Goal: Task Accomplishment & Management: Manage account settings

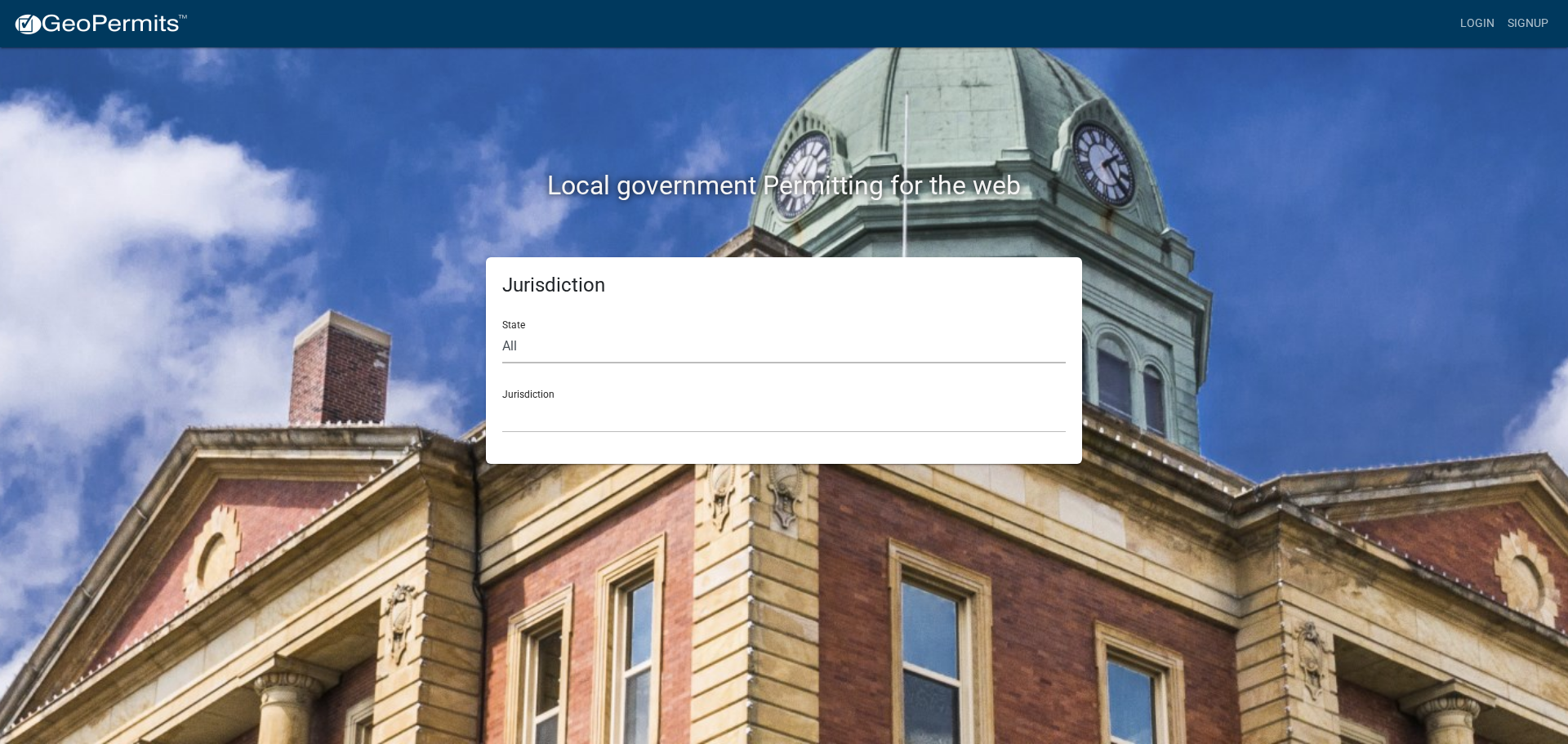
click at [515, 348] on select "All Colorado Georgia Indiana Iowa Kansas Minnesota Ohio South Carolina Wisconsin" at bounding box center [783, 346] width 563 height 34
select select "[US_STATE]"
click at [502, 330] on select "All Colorado Georgia Indiana Iowa Kansas Minnesota Ohio South Carolina Wisconsin" at bounding box center [783, 346] width 563 height 34
click at [521, 398] on div "Jurisdiction City of Charlestown, Indiana City of Jeffersonville, Indiana City …" at bounding box center [783, 404] width 563 height 57
click at [521, 390] on div "Jurisdiction City of Charlestown, Indiana City of Jeffersonville, Indiana City …" at bounding box center [783, 404] width 563 height 57
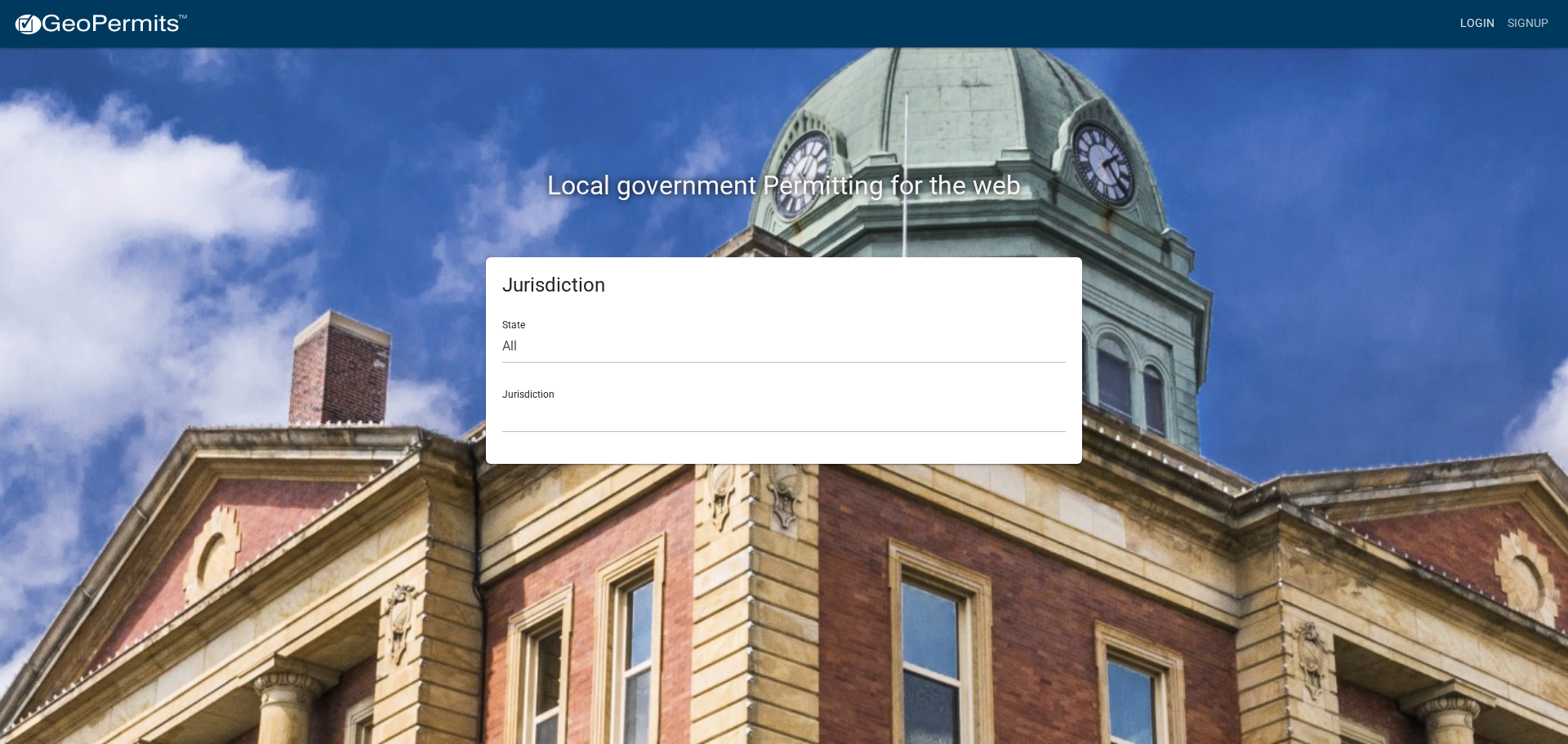
click at [1457, 19] on div "Login Signup" at bounding box center [878, 23] width 1354 height 31
click at [1464, 20] on link "Login" at bounding box center [1477, 23] width 47 height 31
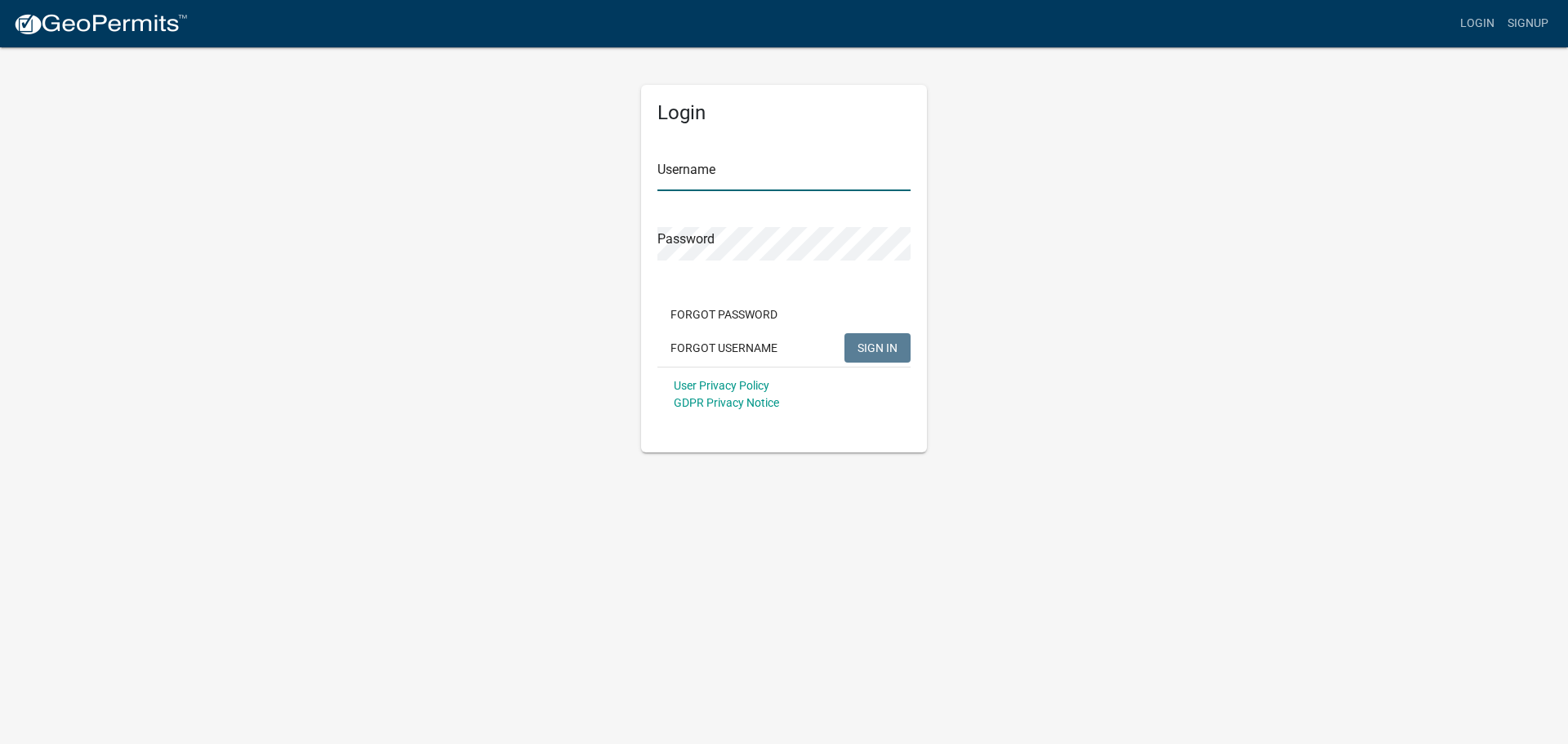
click at [815, 159] on input "Username" at bounding box center [784, 174] width 253 height 34
type input "bhamilton"
click at [845, 333] on button "SIGN IN" at bounding box center [877, 348] width 66 height 30
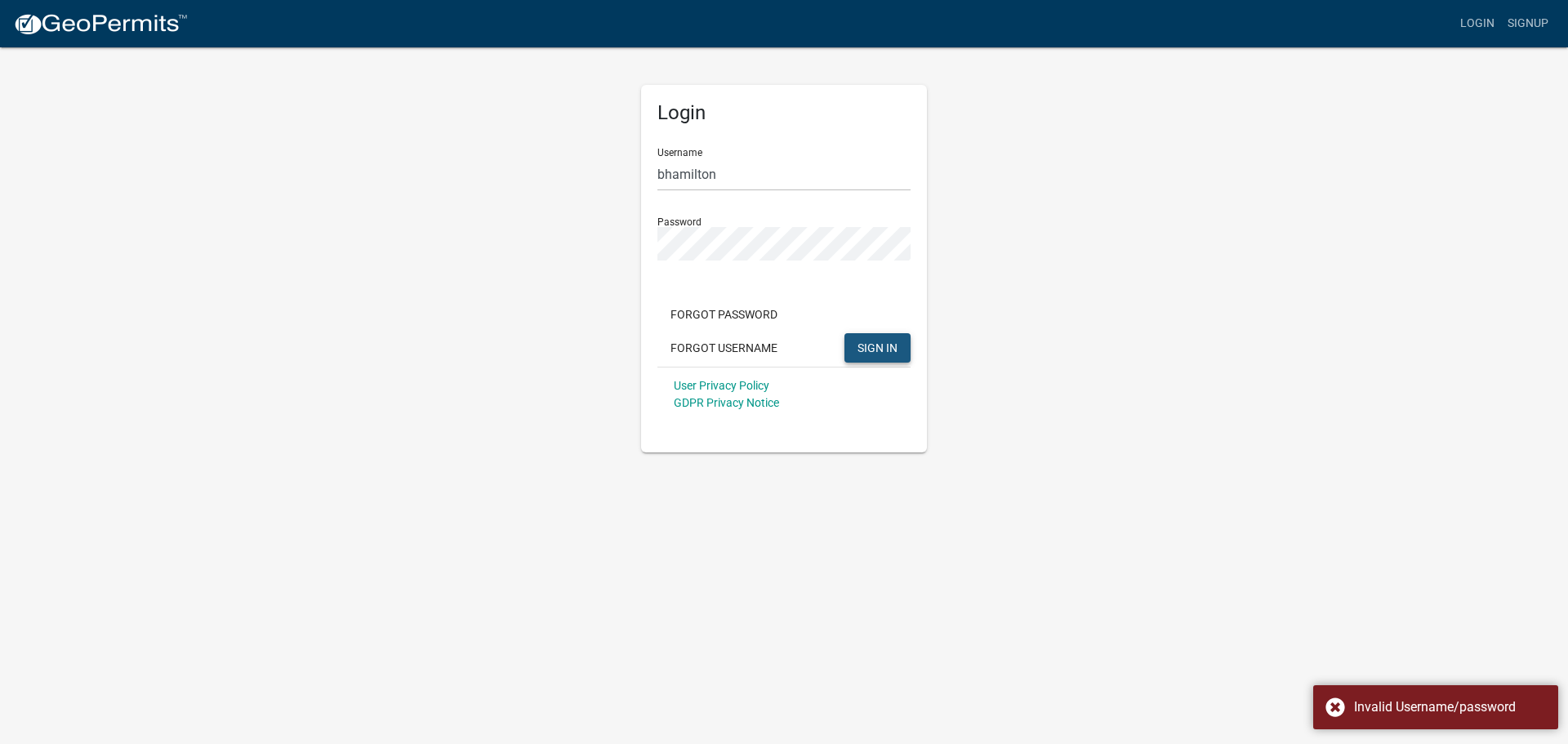
click at [875, 345] on span "SIGN IN" at bounding box center [877, 347] width 40 height 13
click at [882, 350] on span "SIGN IN" at bounding box center [877, 347] width 40 height 13
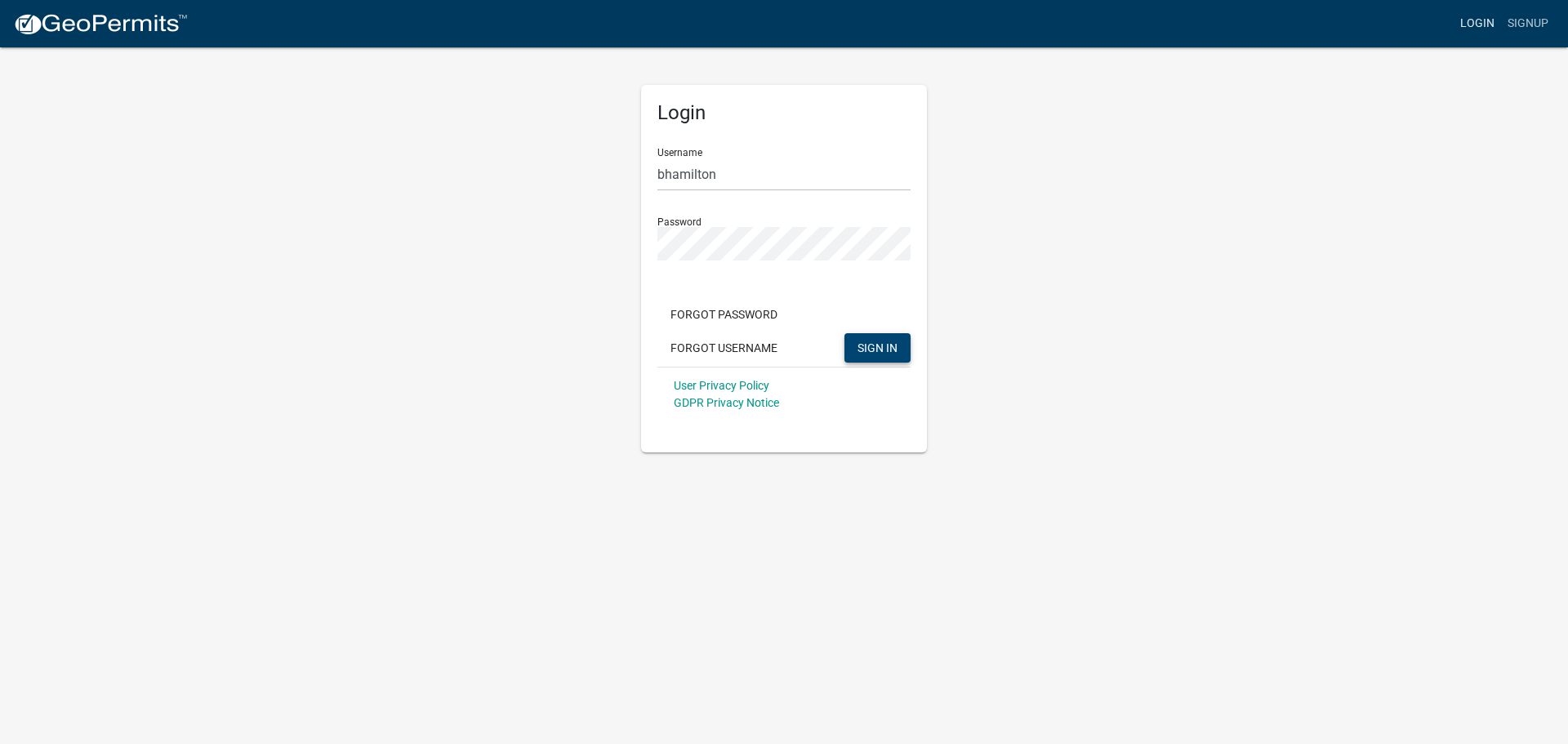
click at [1490, 23] on link "Login" at bounding box center [1477, 23] width 47 height 31
click at [510, 262] on div "Login Username bhamilton Password Forgot Password Forgot Username SIGN IN User …" at bounding box center [784, 249] width 931 height 407
click at [845, 333] on button "SIGN IN" at bounding box center [877, 348] width 66 height 30
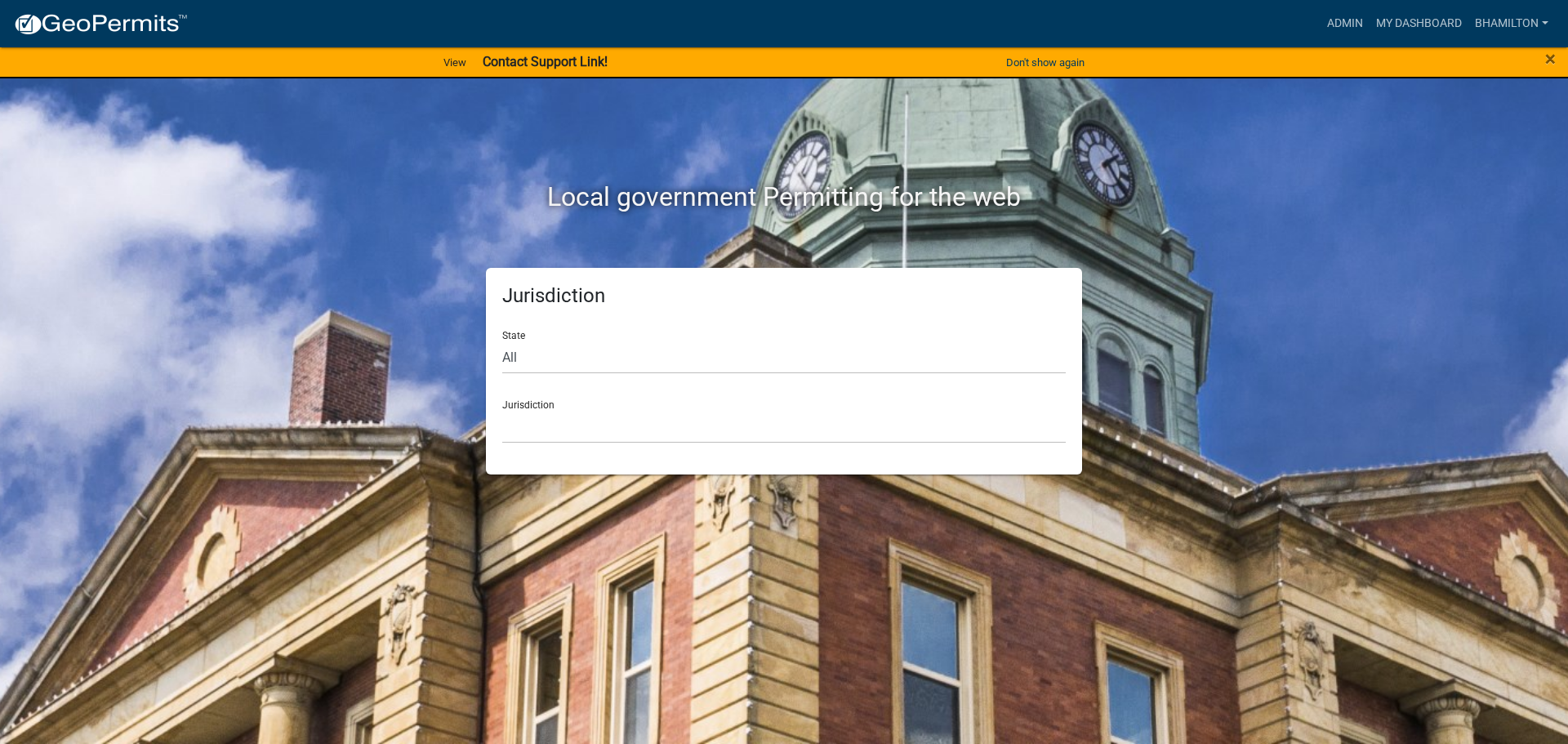
click at [1557, 53] on div "×" at bounding box center [1503, 62] width 130 height 34
click at [1554, 61] on span "×" at bounding box center [1549, 59] width 10 height 23
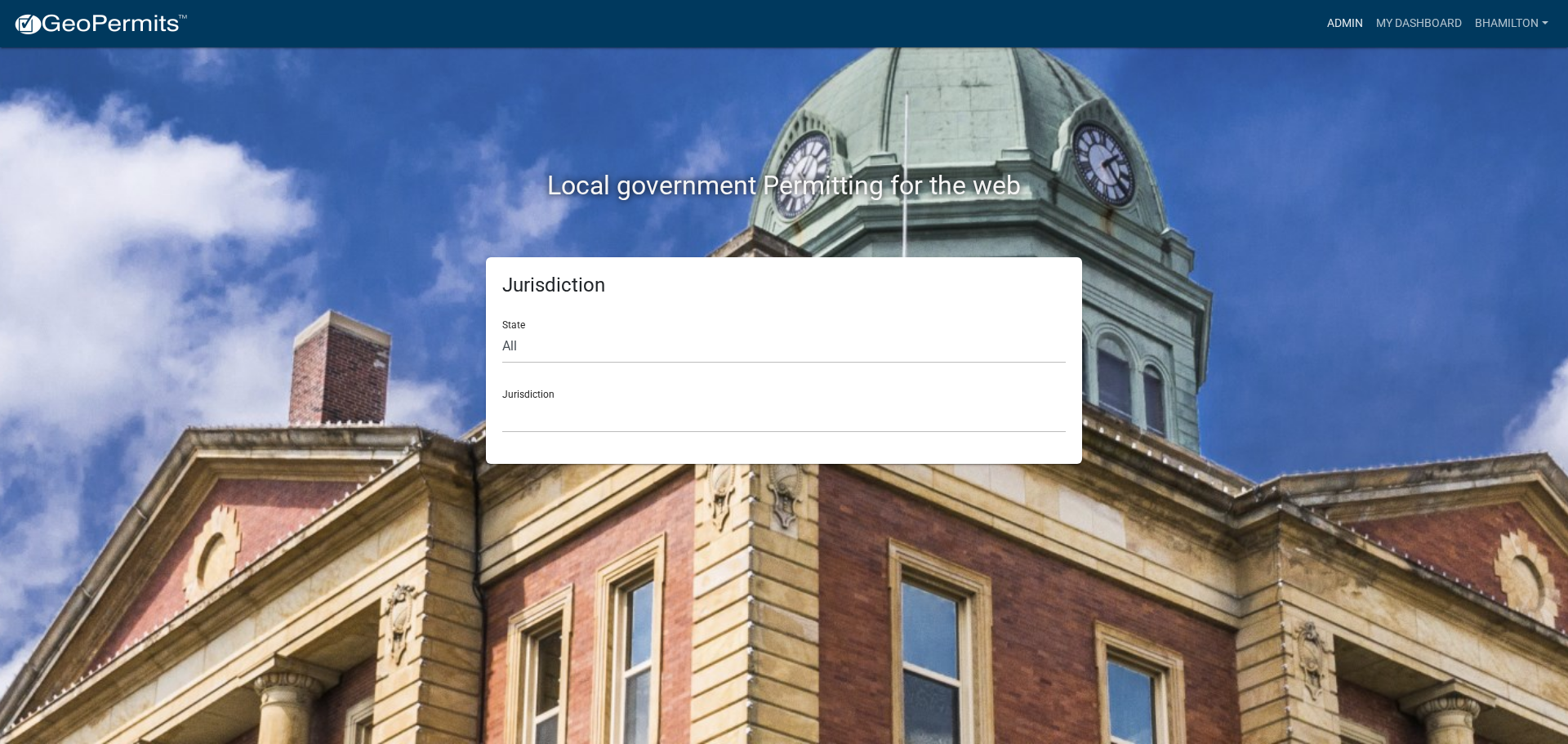
click at [1358, 20] on link "Admin" at bounding box center [1345, 23] width 49 height 31
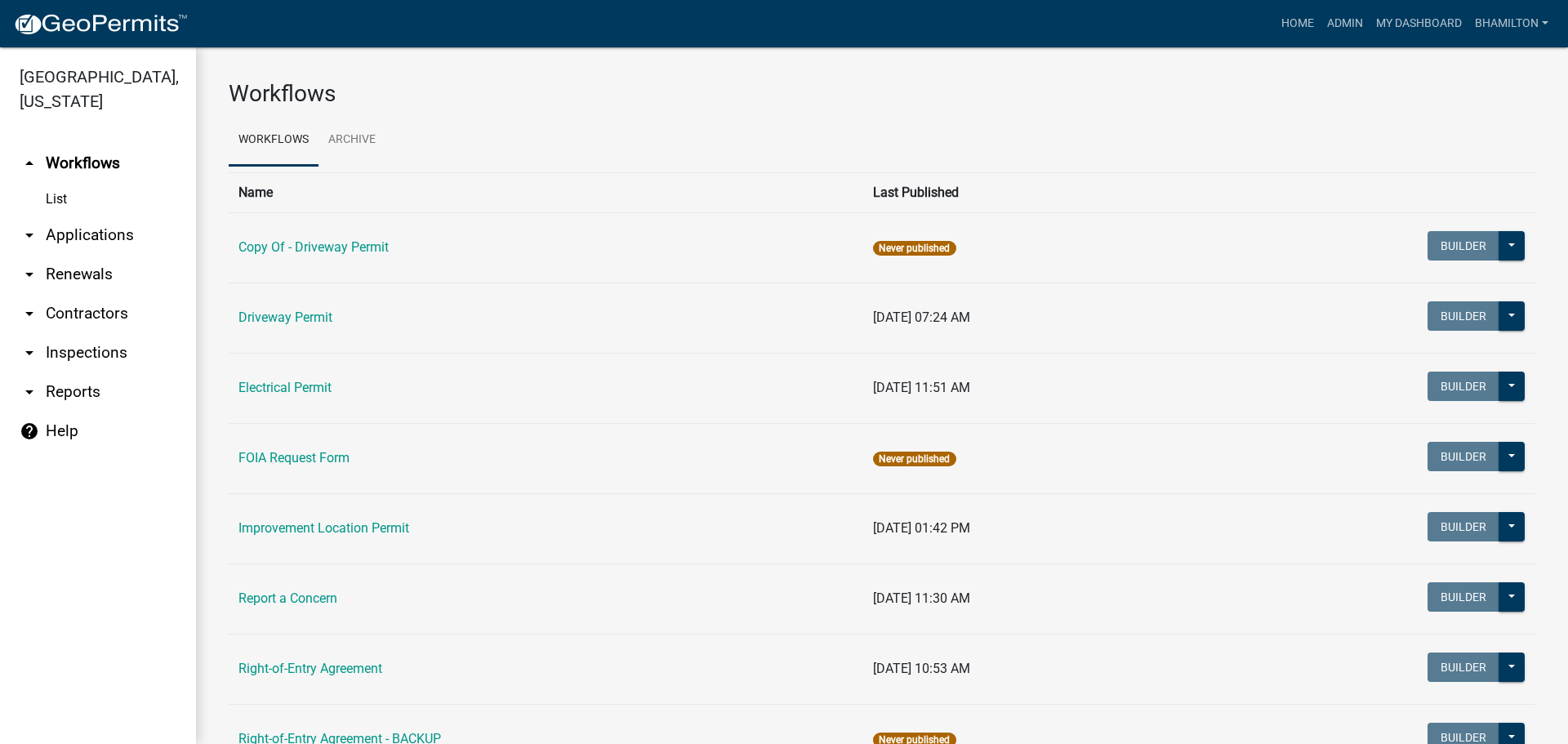
click at [124, 239] on link "arrow_drop_down Applications" at bounding box center [98, 236] width 196 height 39
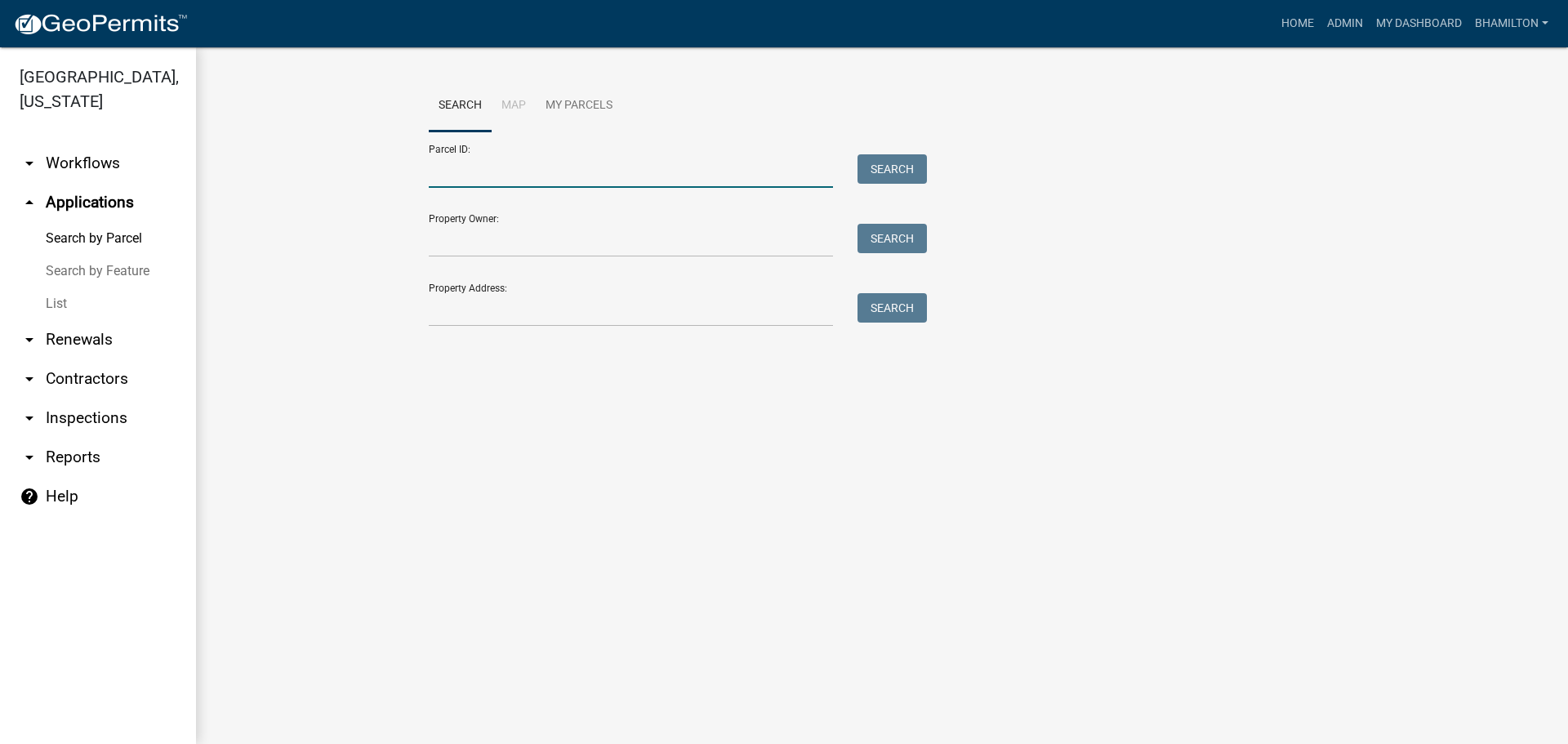
click at [458, 165] on input "Parcel ID:" at bounding box center [630, 171] width 404 height 34
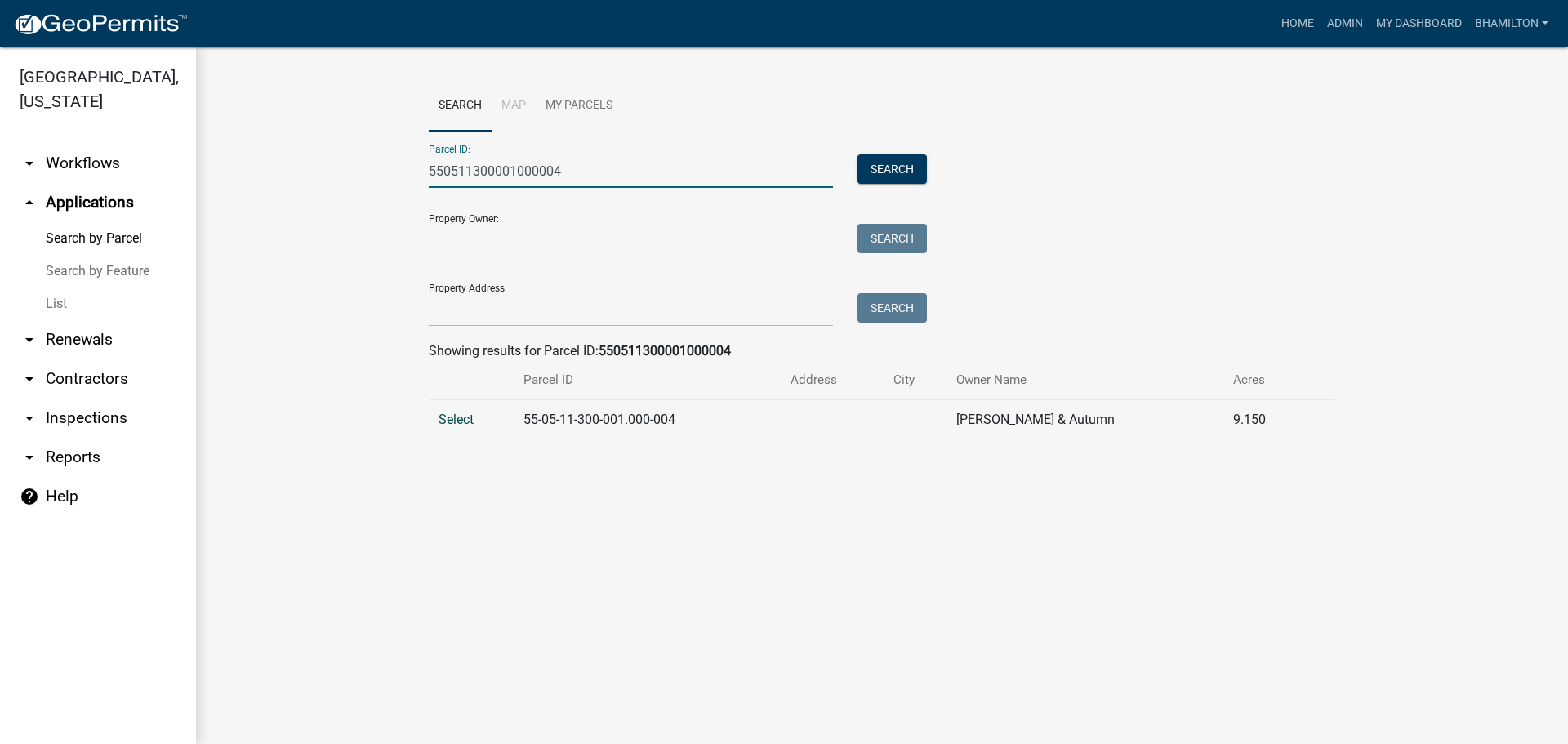
type input "550511300001000004"
click at [462, 413] on span "Select" at bounding box center [456, 419] width 35 height 16
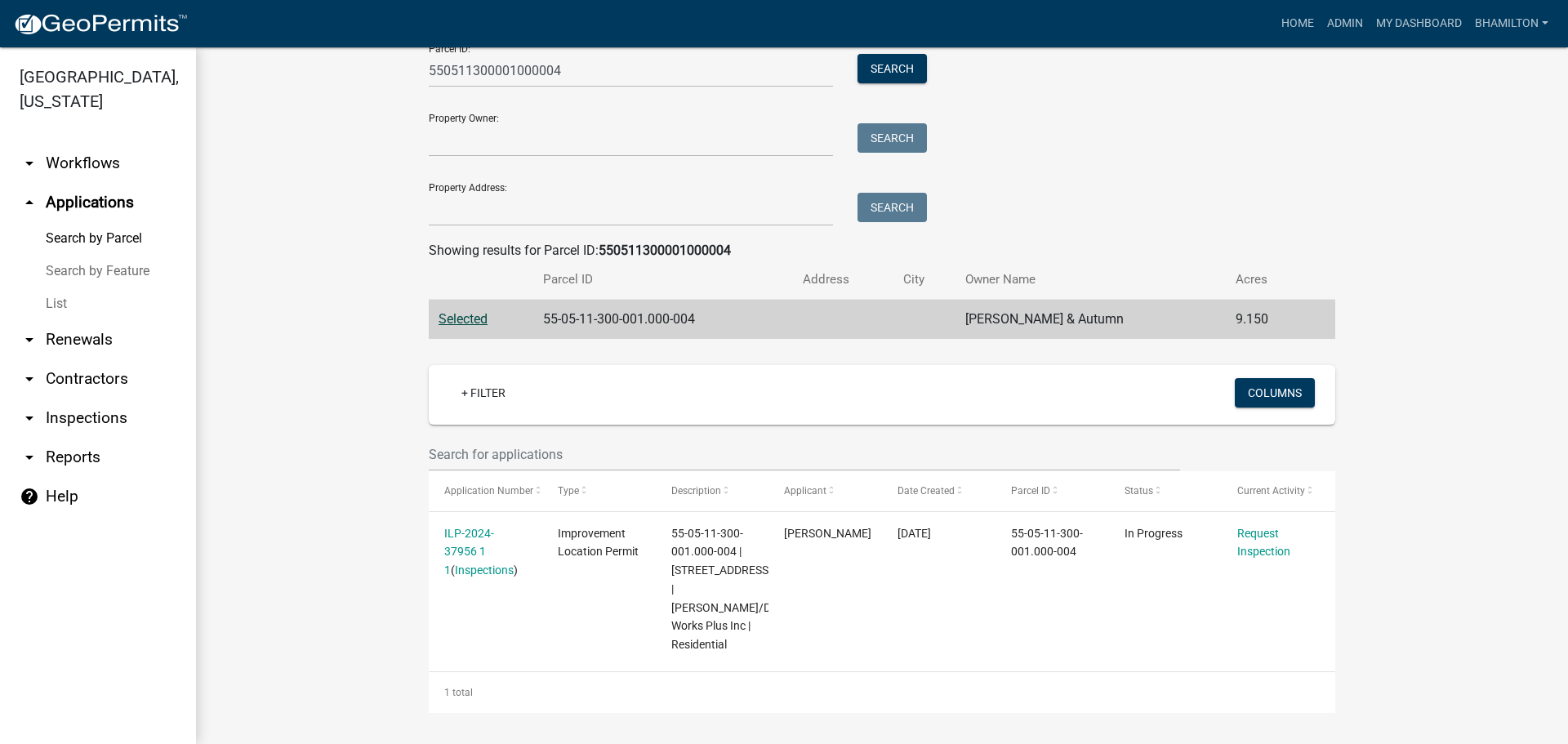
scroll to position [102, 0]
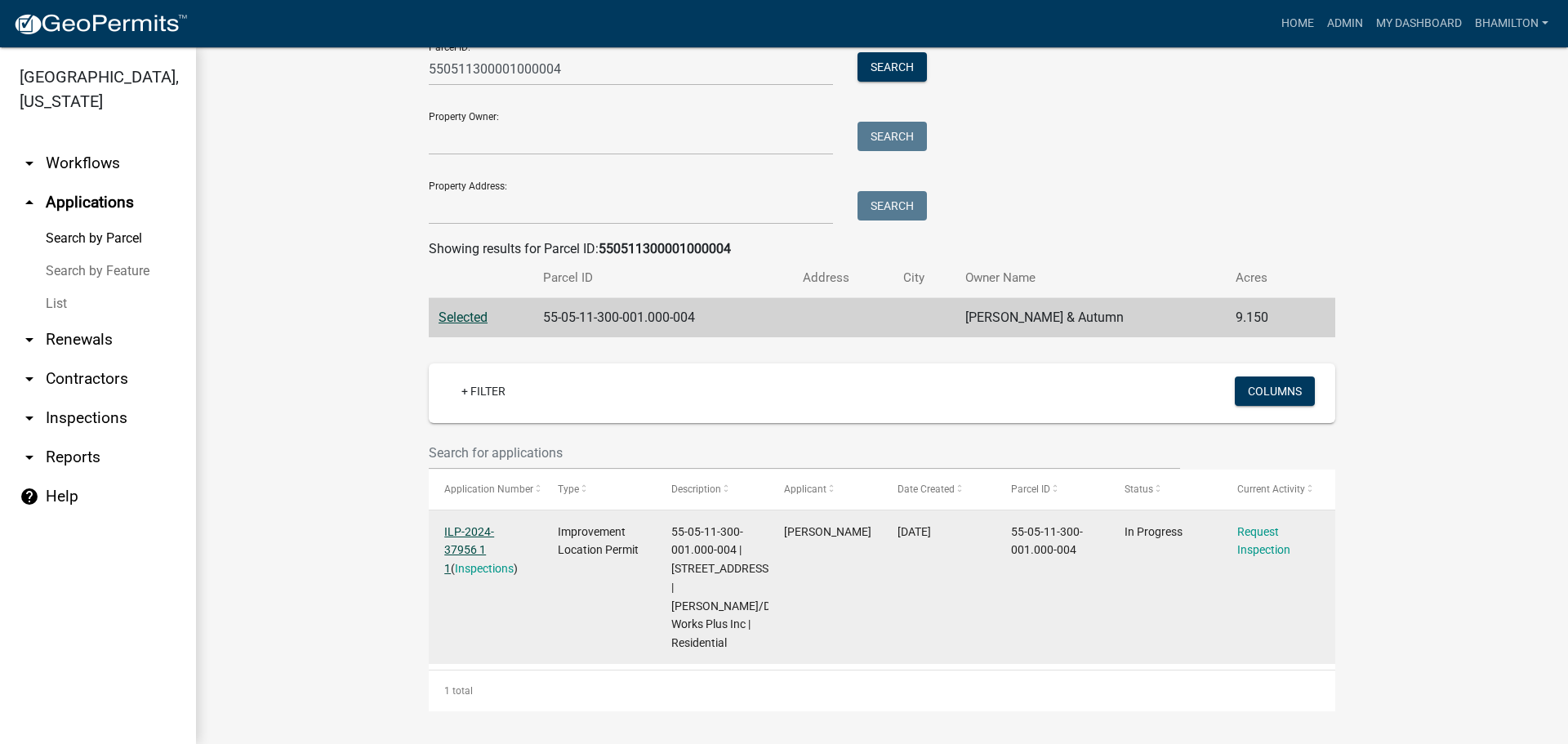
click at [487, 532] on link "ILP-2024-37956 1 1" at bounding box center [468, 550] width 49 height 50
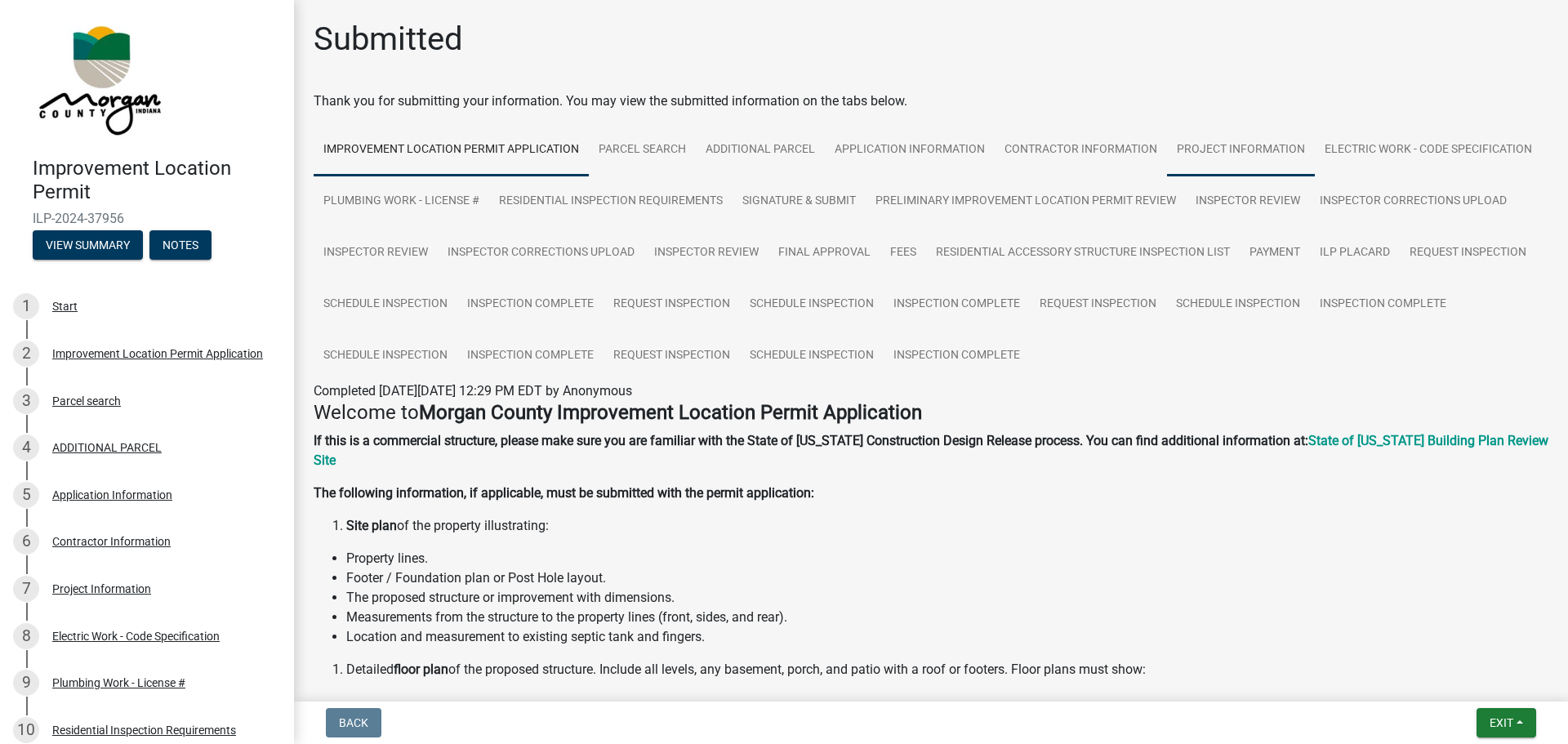
click at [1272, 143] on link "Project Information" at bounding box center [1240, 150] width 148 height 52
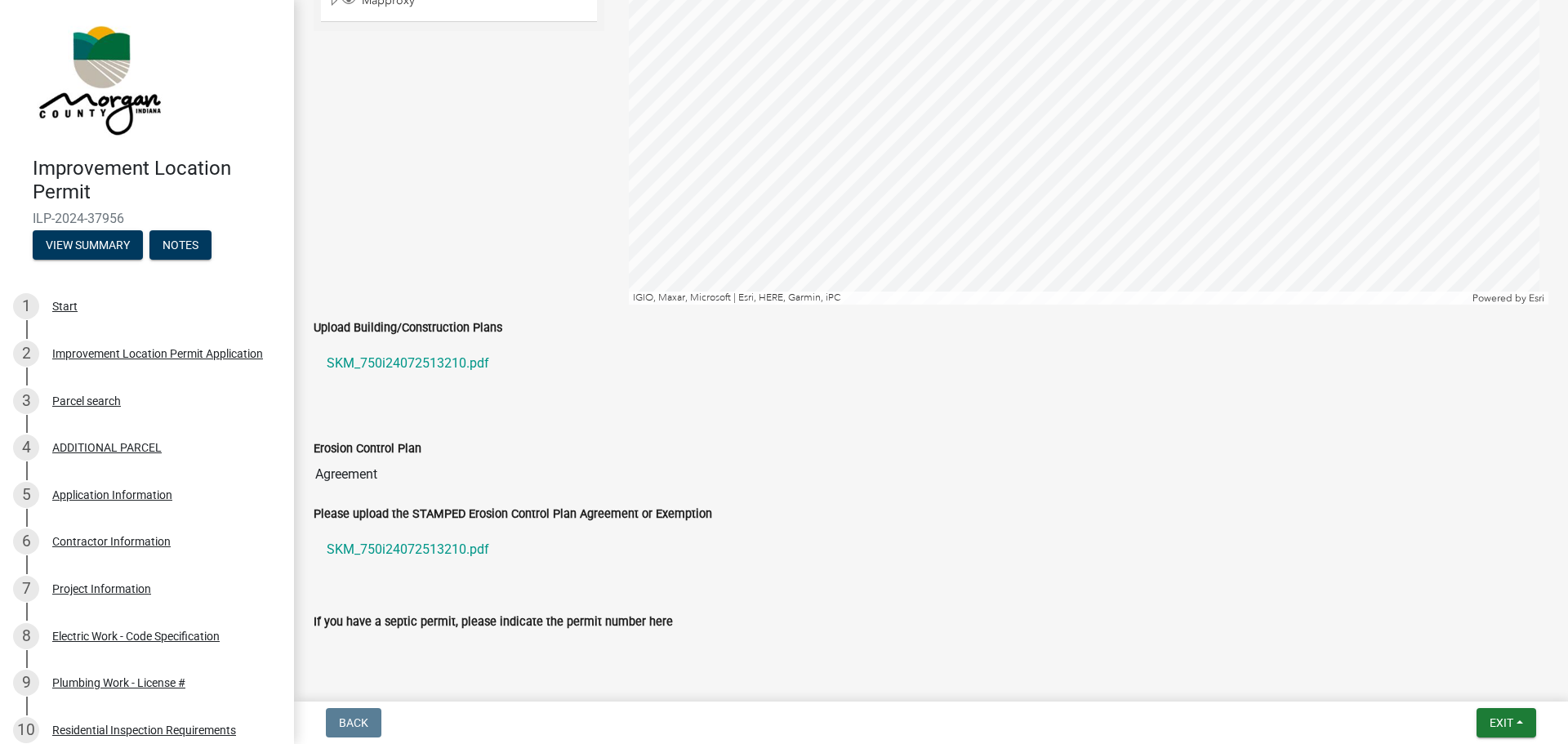
scroll to position [2695, 0]
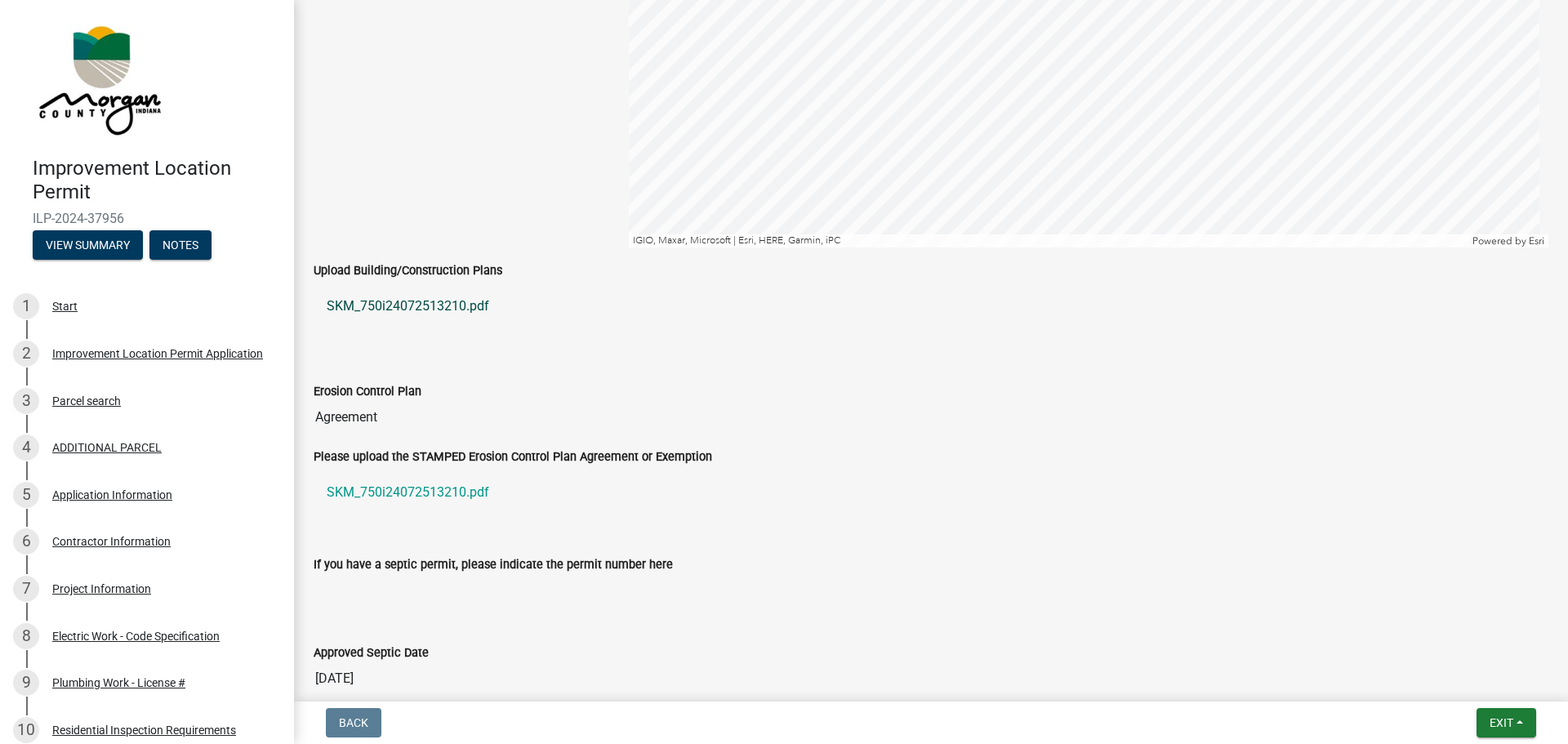
click at [445, 309] on link "SKM_750i24072513210.pdf" at bounding box center [931, 306] width 1235 height 39
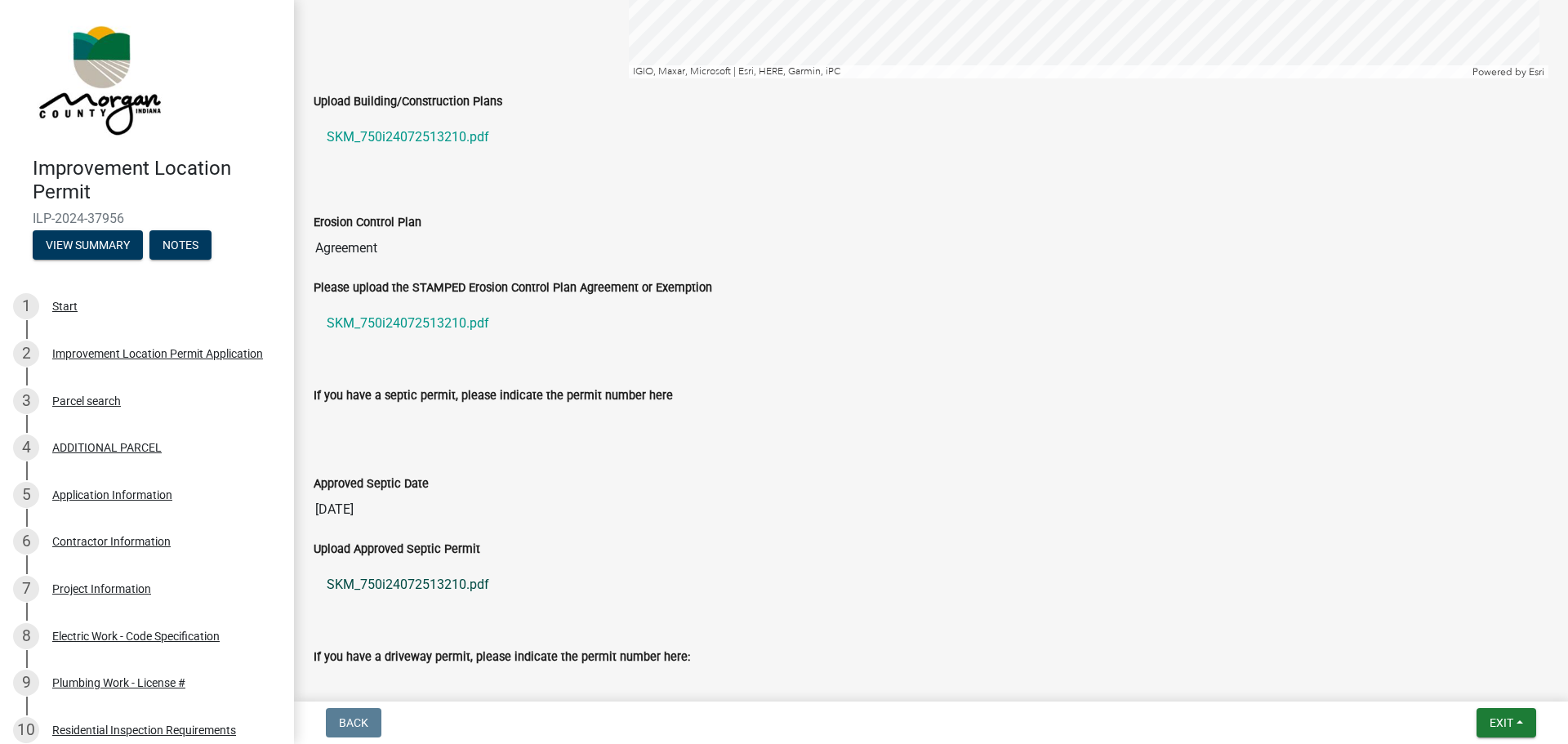
scroll to position [2859, 0]
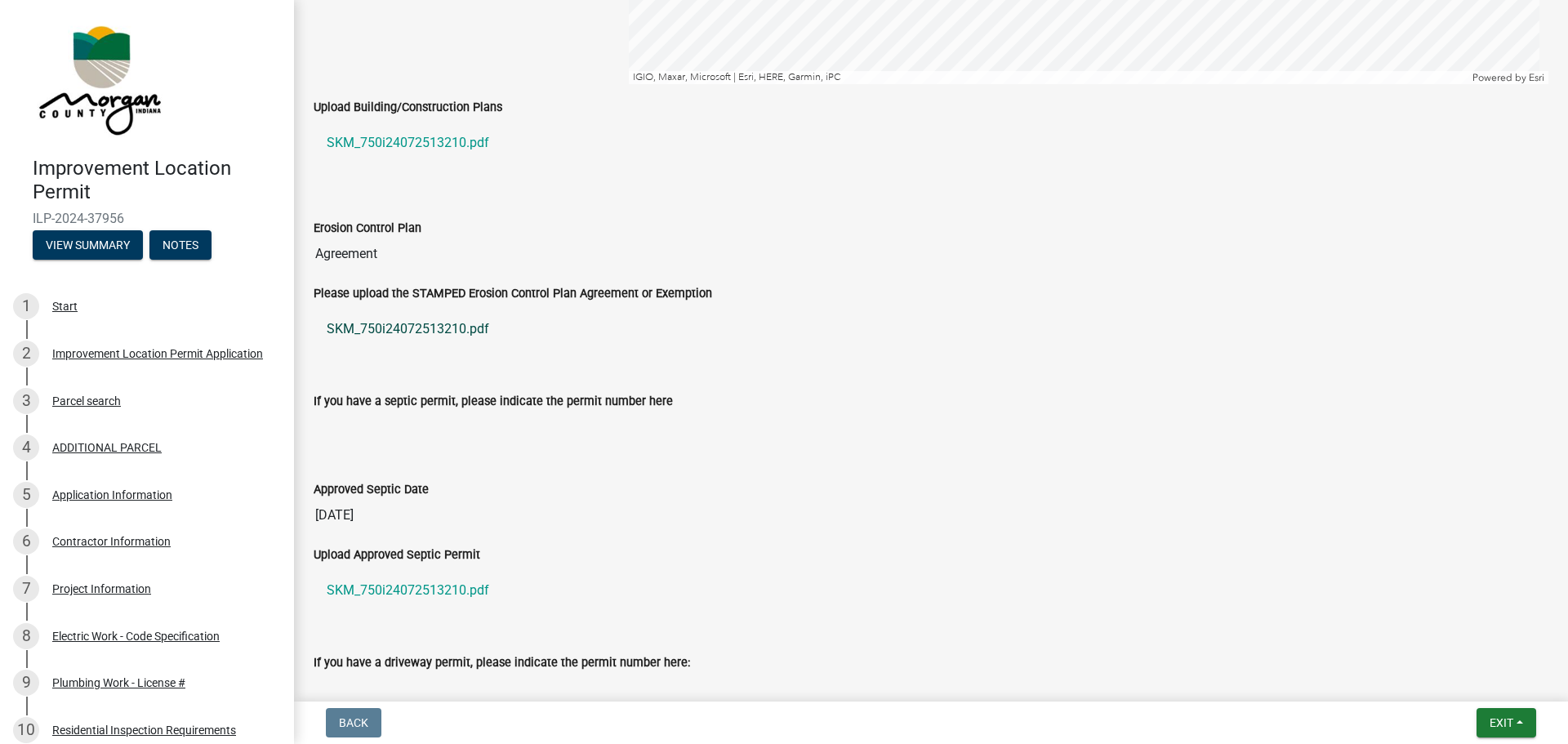
click at [457, 328] on link "SKM_750i24072513210.pdf" at bounding box center [931, 329] width 1235 height 39
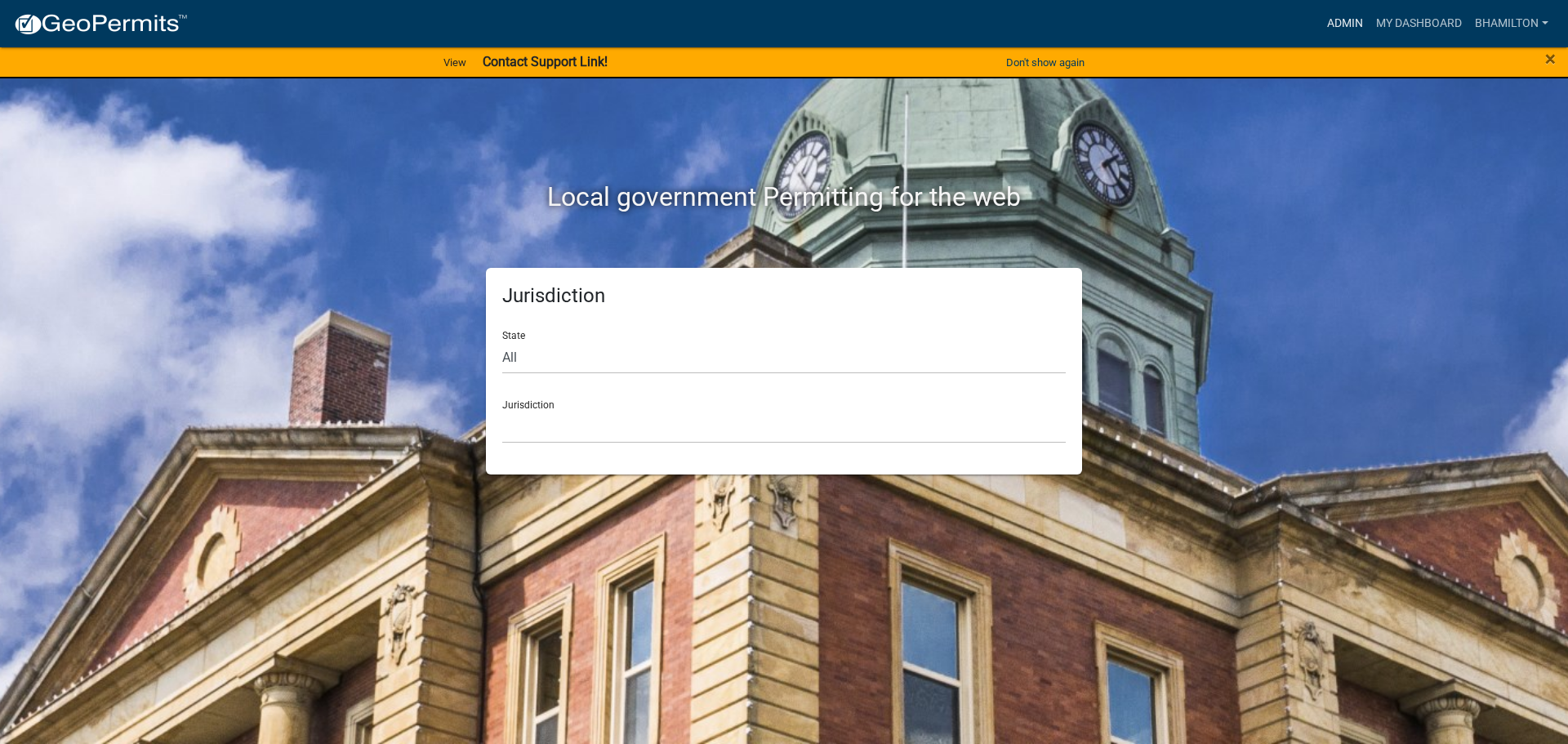
click at [1345, 20] on link "Admin" at bounding box center [1345, 23] width 49 height 31
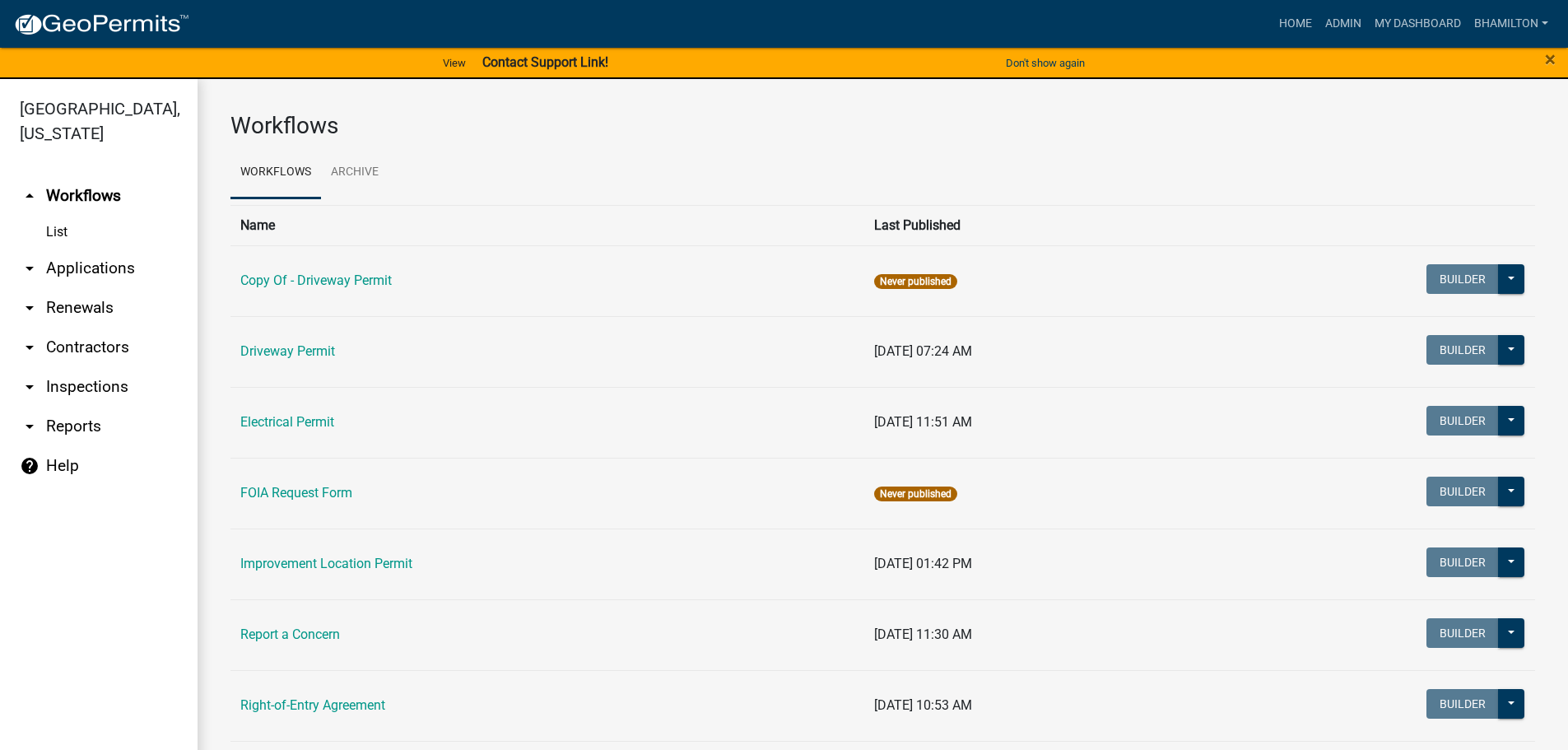
click at [131, 271] on link "arrow_drop_down Applications" at bounding box center [99, 268] width 197 height 39
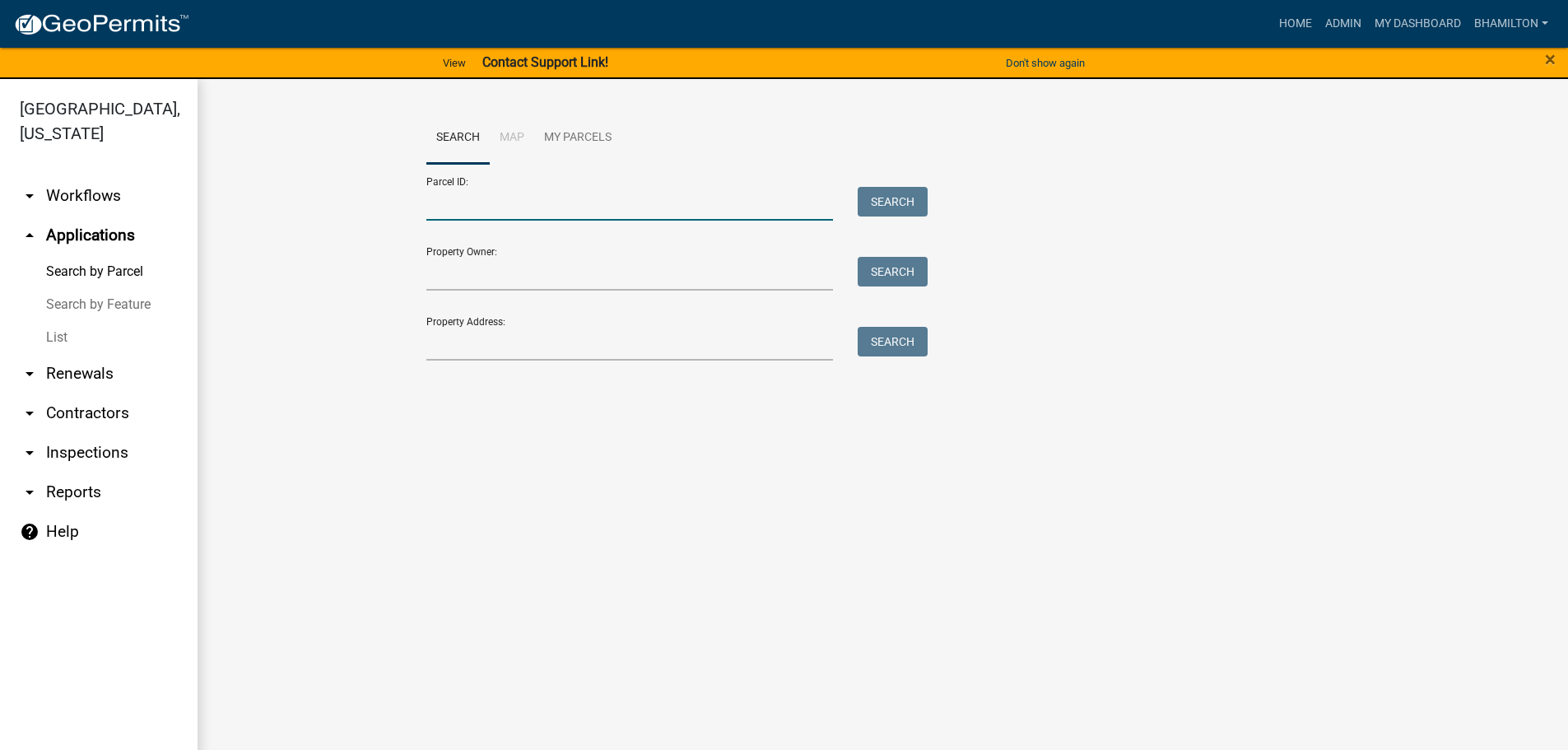
click at [443, 208] on input "Parcel ID:" at bounding box center [630, 204] width 407 height 34
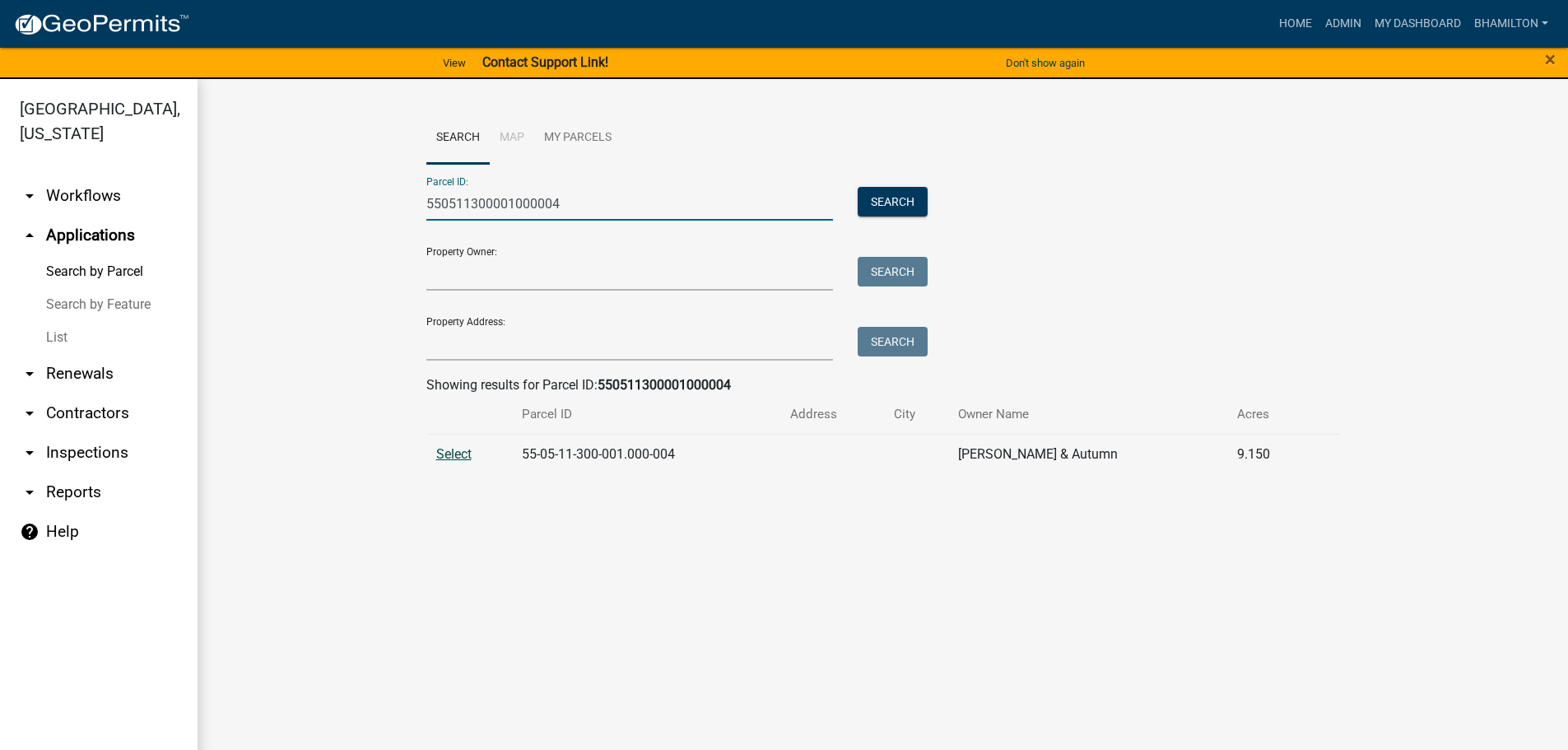
type input "550511300001000004"
click at [449, 455] on span "Select" at bounding box center [454, 453] width 36 height 16
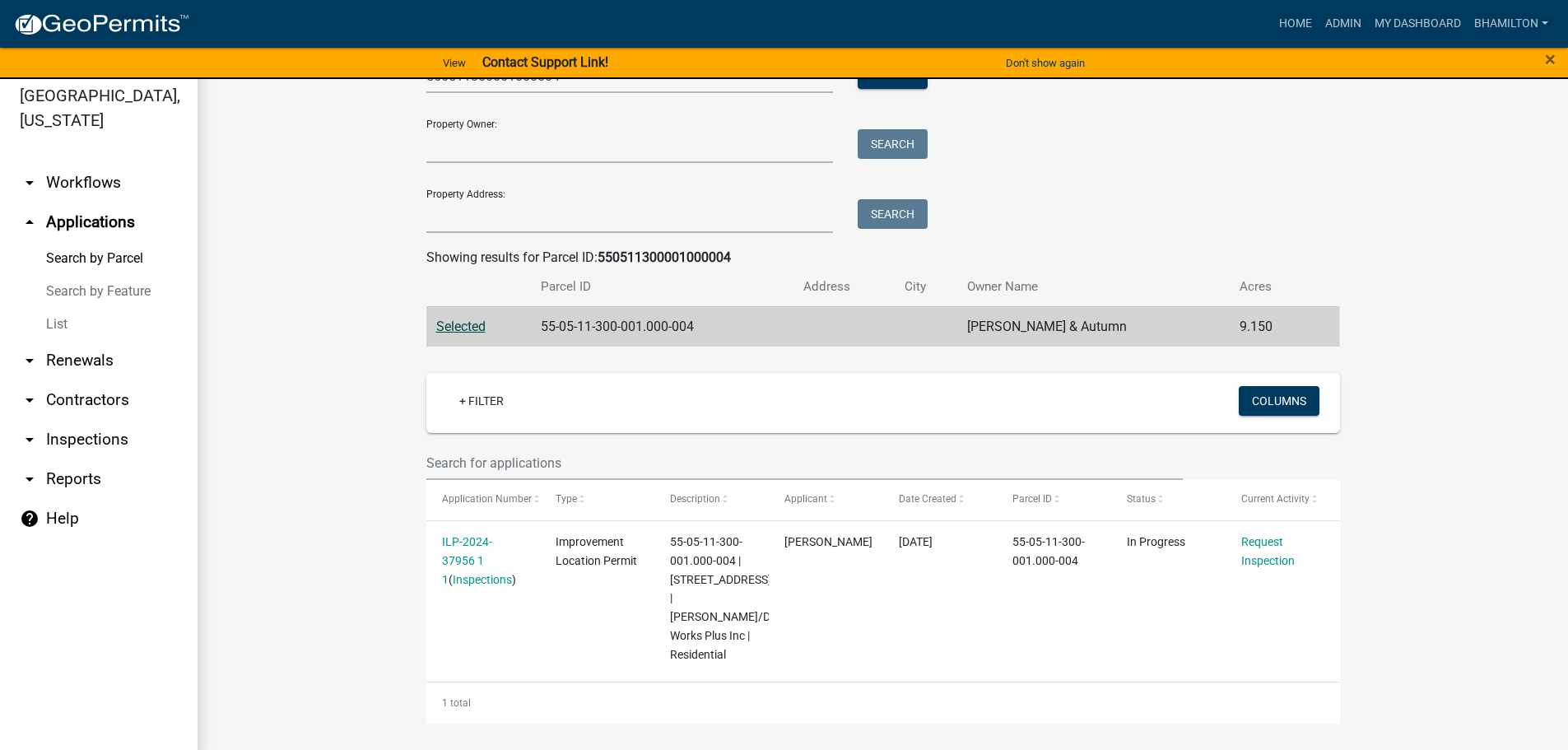
scroll to position [20, 0]
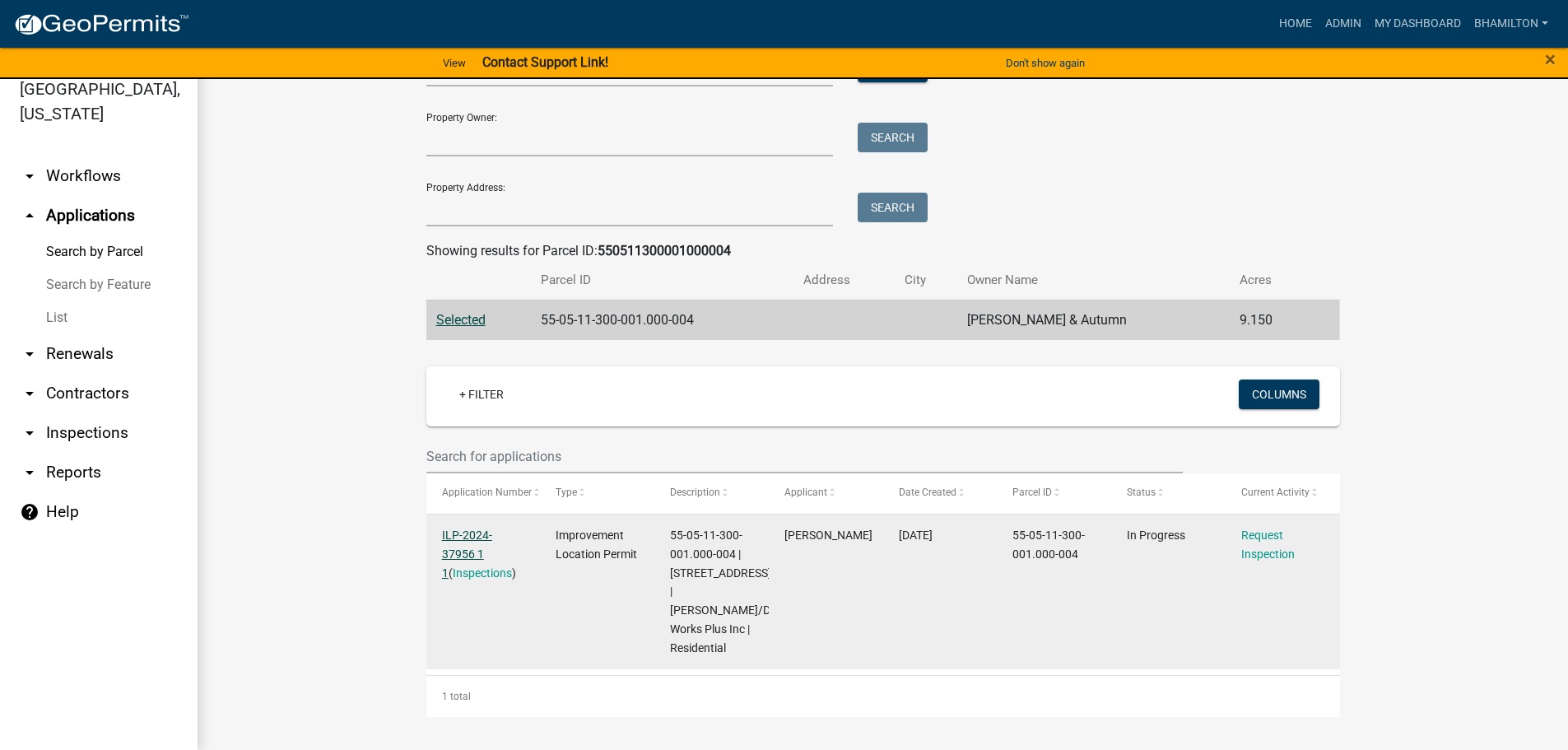
click at [479, 539] on link "ILP-2024-37956 1 1" at bounding box center [466, 554] width 50 height 51
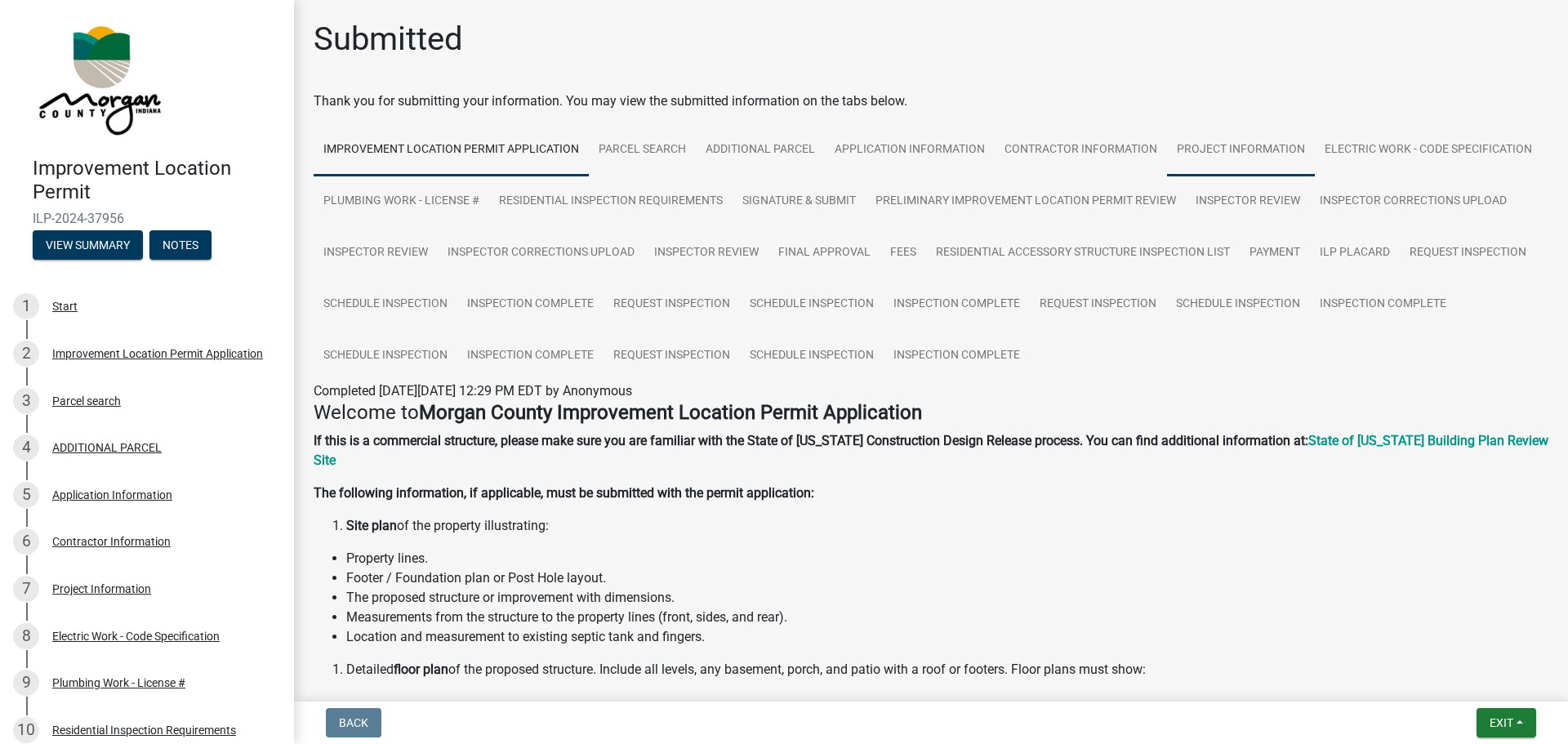
click at [1232, 149] on link "Project Information" at bounding box center [1240, 150] width 148 height 52
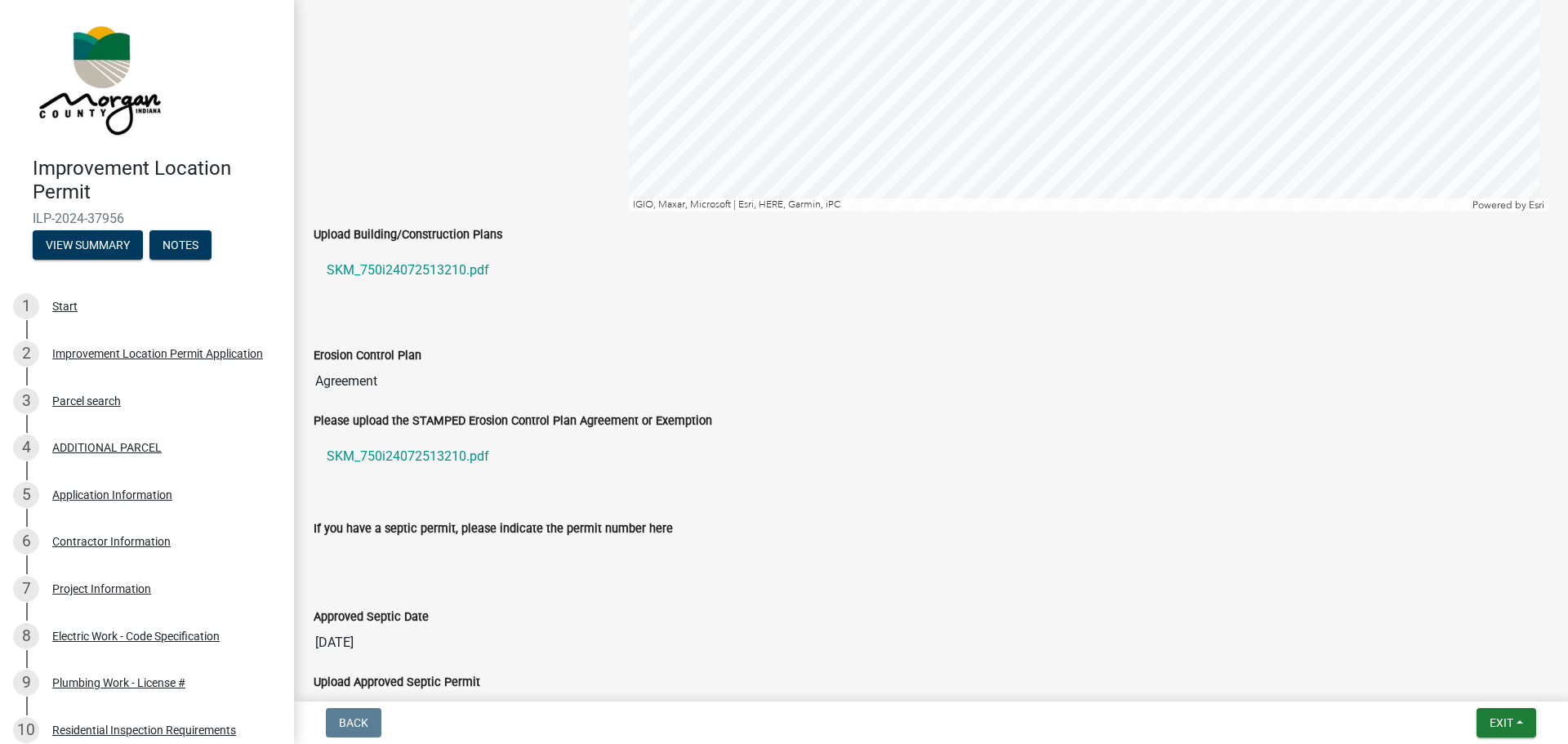
scroll to position [2777, 0]
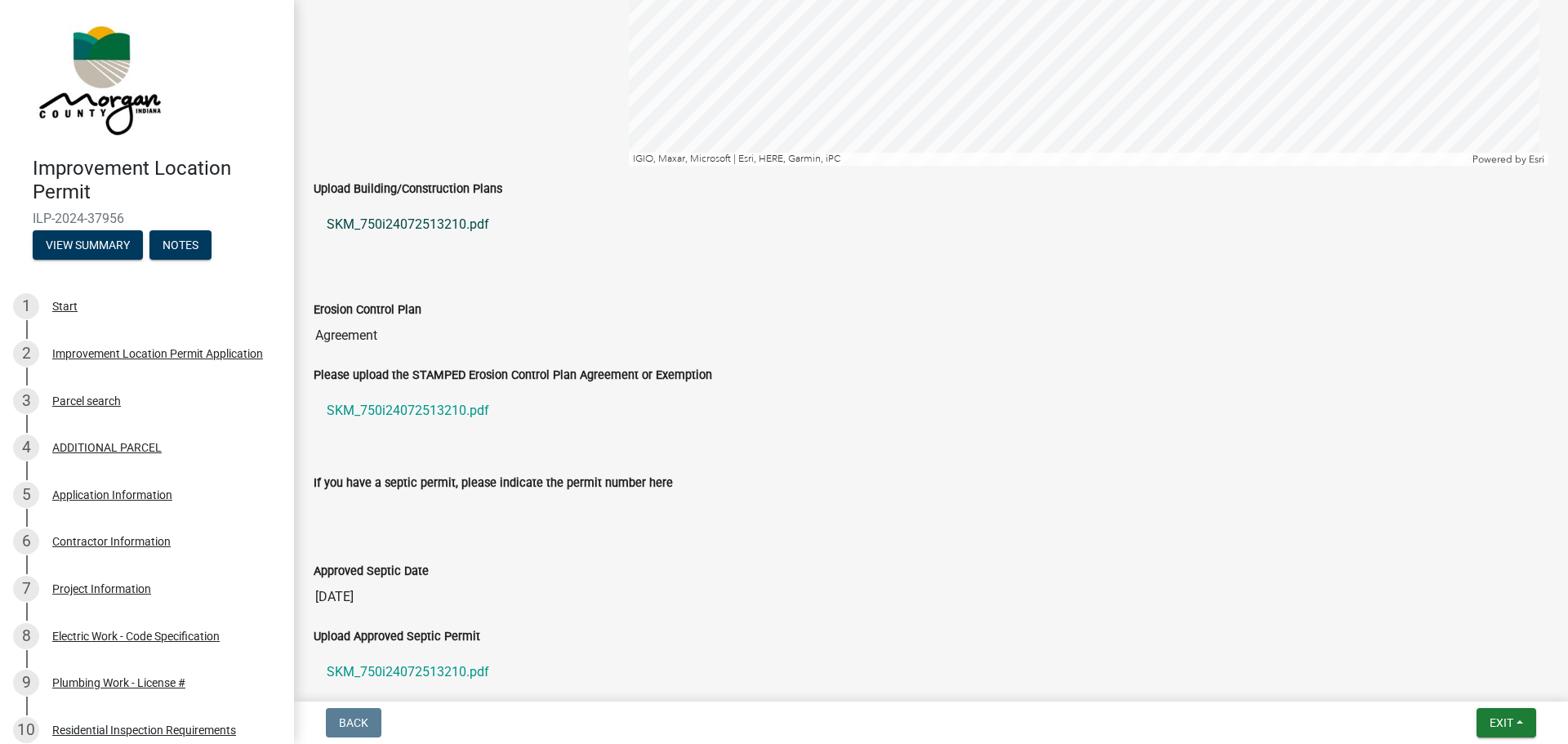
click at [469, 223] on link "SKM_750i24072513210.pdf" at bounding box center [931, 224] width 1235 height 39
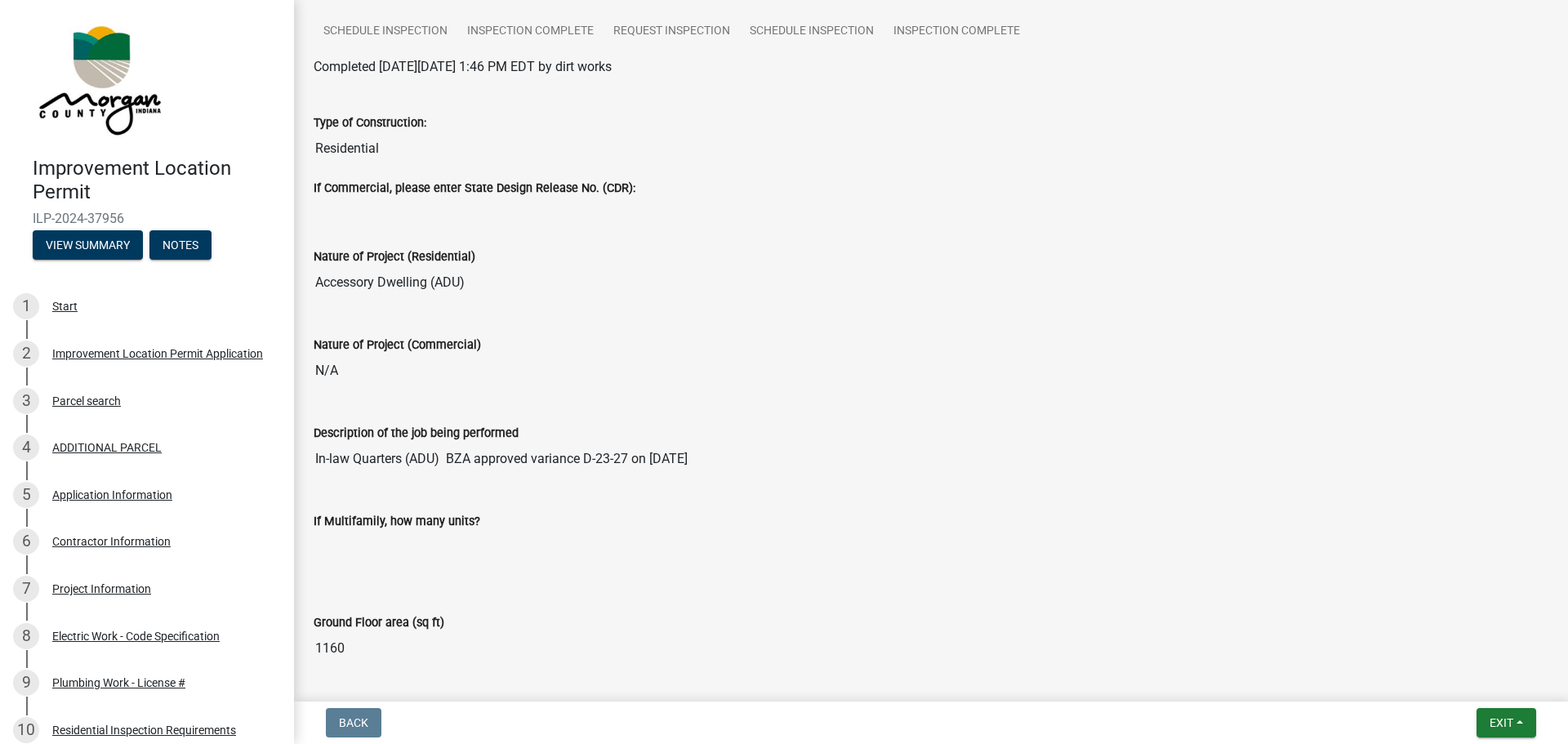
scroll to position [0, 0]
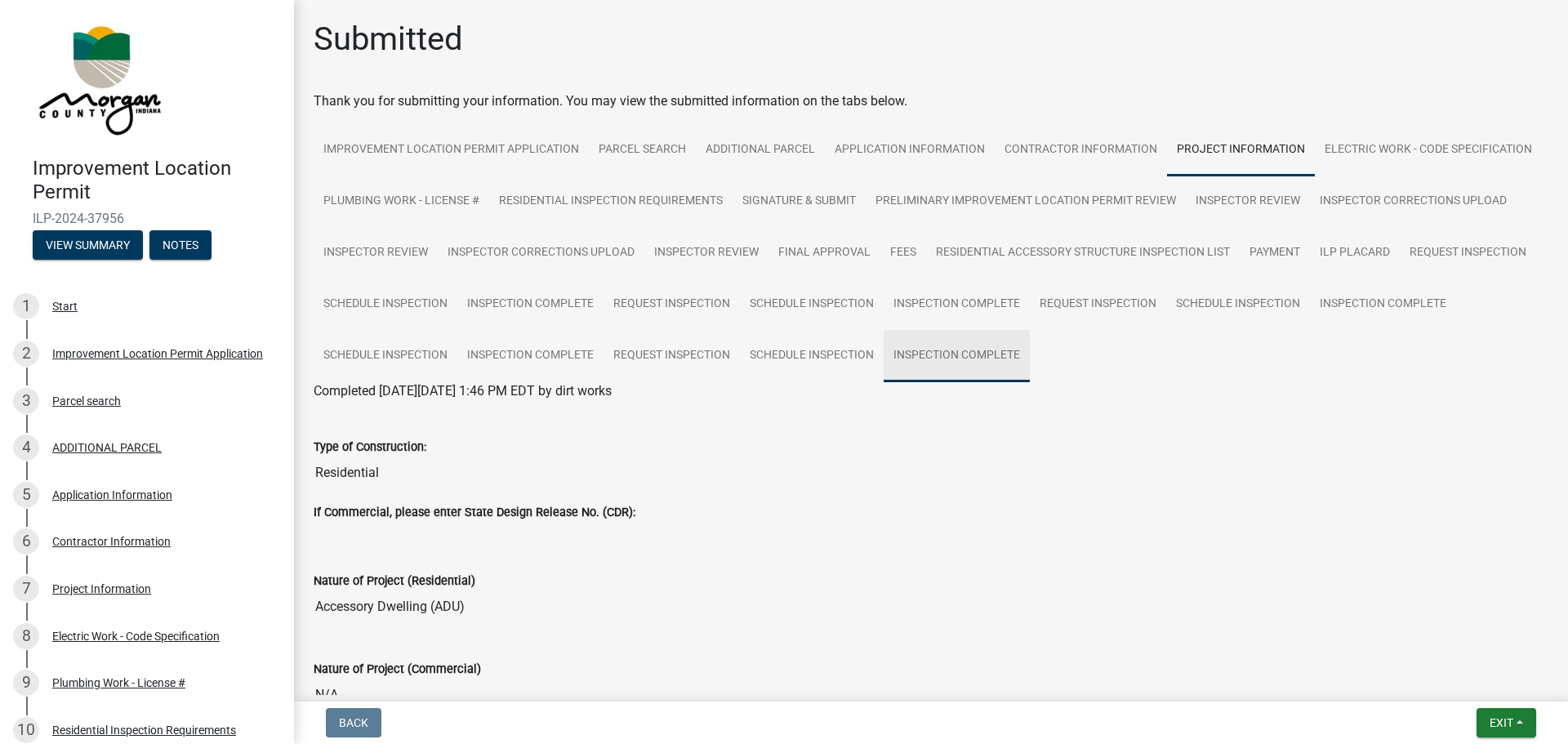
click at [1030, 353] on link "Inspection Complete" at bounding box center [956, 356] width 146 height 52
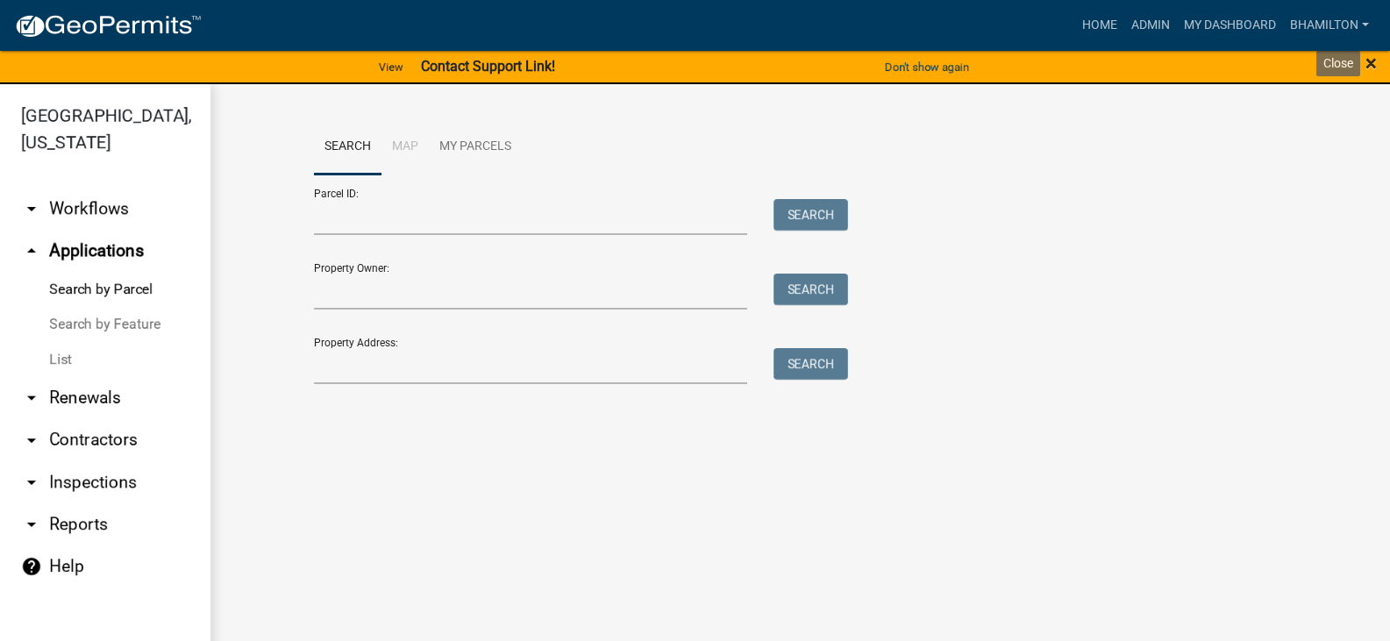
click at [1372, 63] on span "×" at bounding box center [1370, 63] width 11 height 25
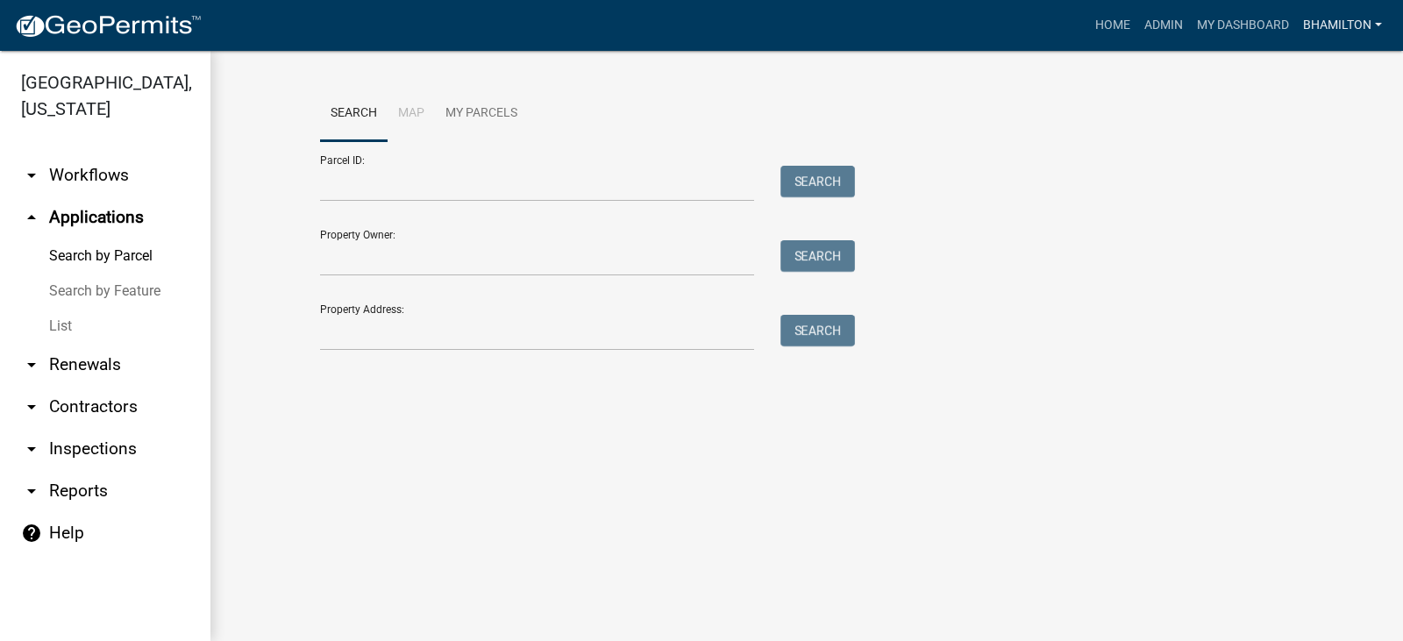
click at [1344, 21] on link "bhamilton" at bounding box center [1342, 25] width 93 height 33
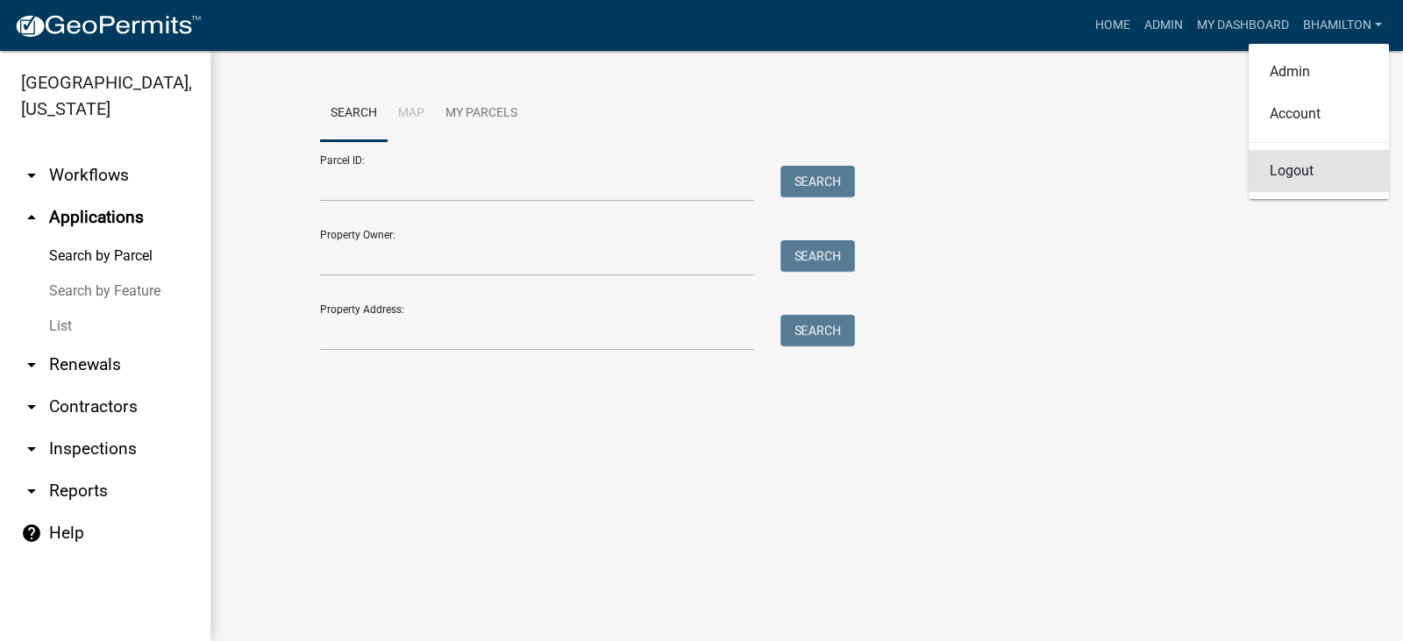
click at [1284, 174] on link "Logout" at bounding box center [1319, 171] width 140 height 42
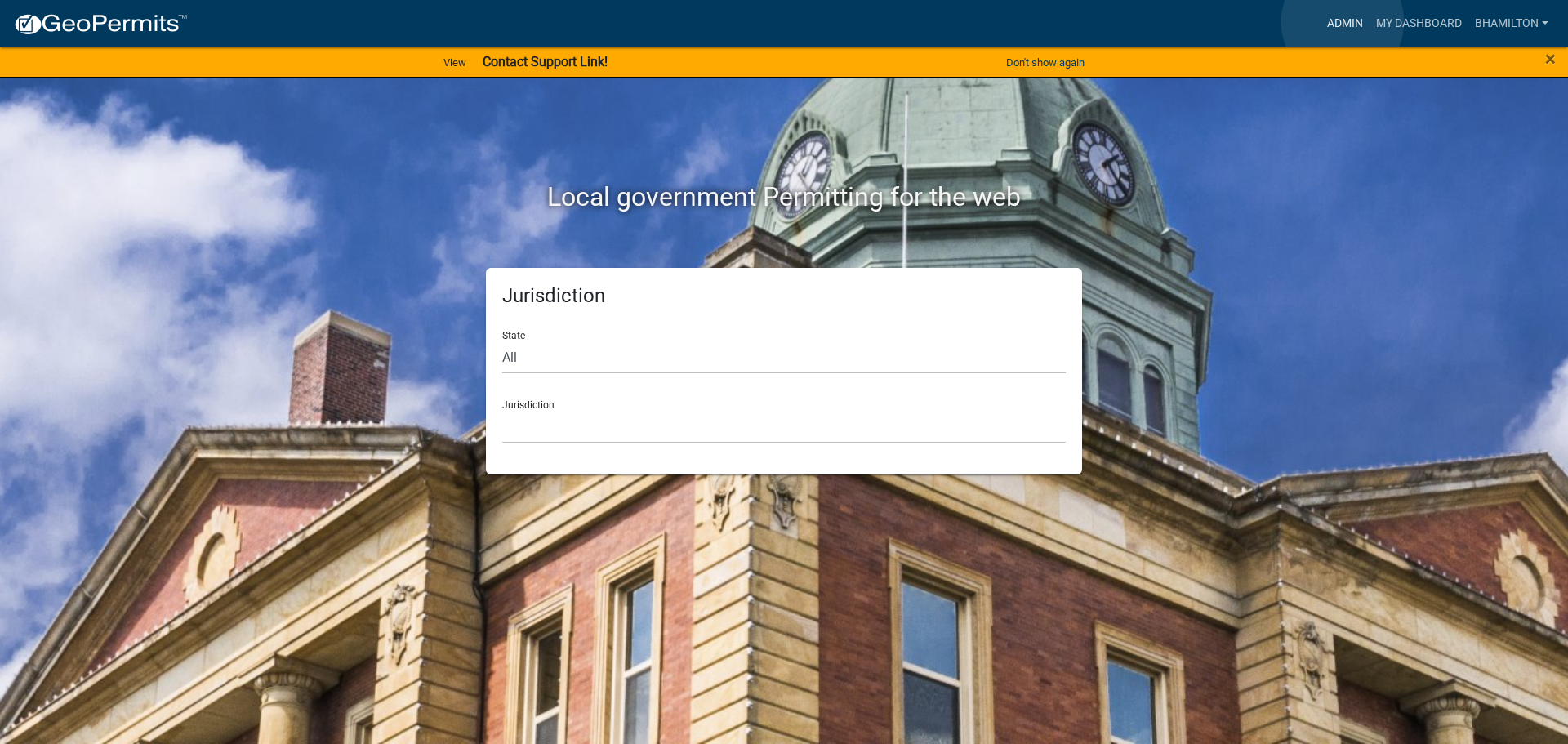
click at [1343, 22] on link "Admin" at bounding box center [1345, 23] width 49 height 31
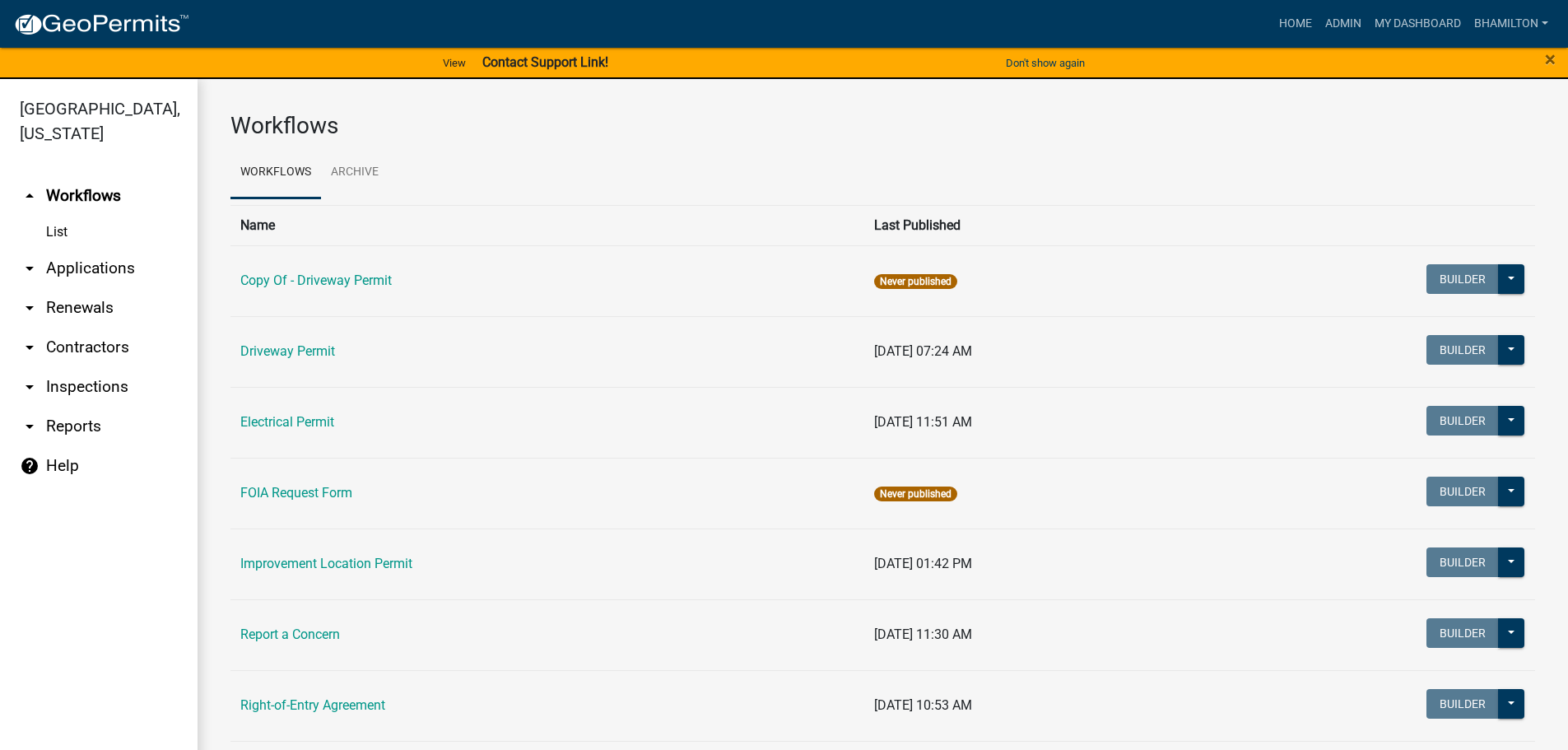
click at [127, 278] on link "arrow_drop_down Applications" at bounding box center [99, 268] width 197 height 39
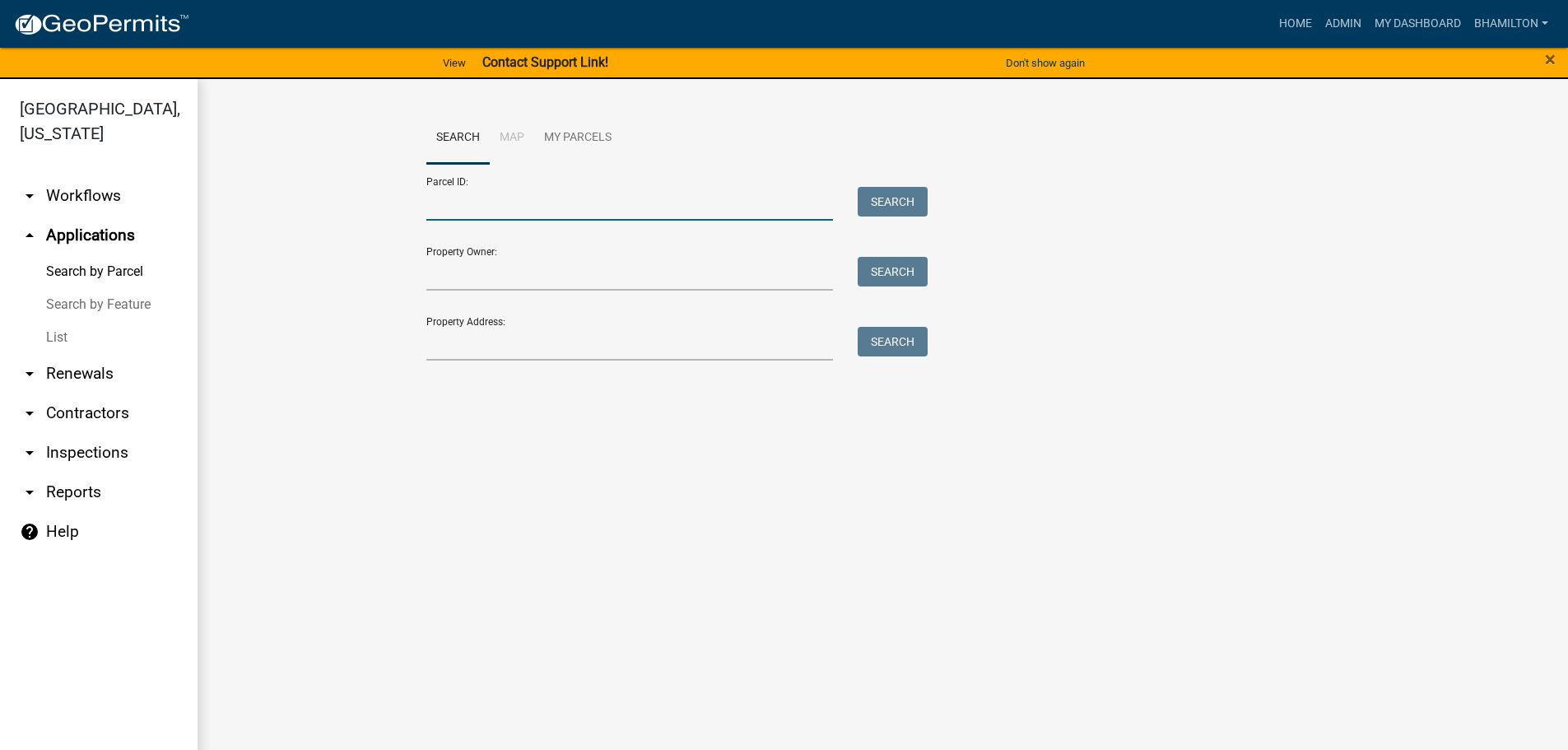
click at [482, 201] on input "Parcel ID:" at bounding box center [630, 204] width 407 height 34
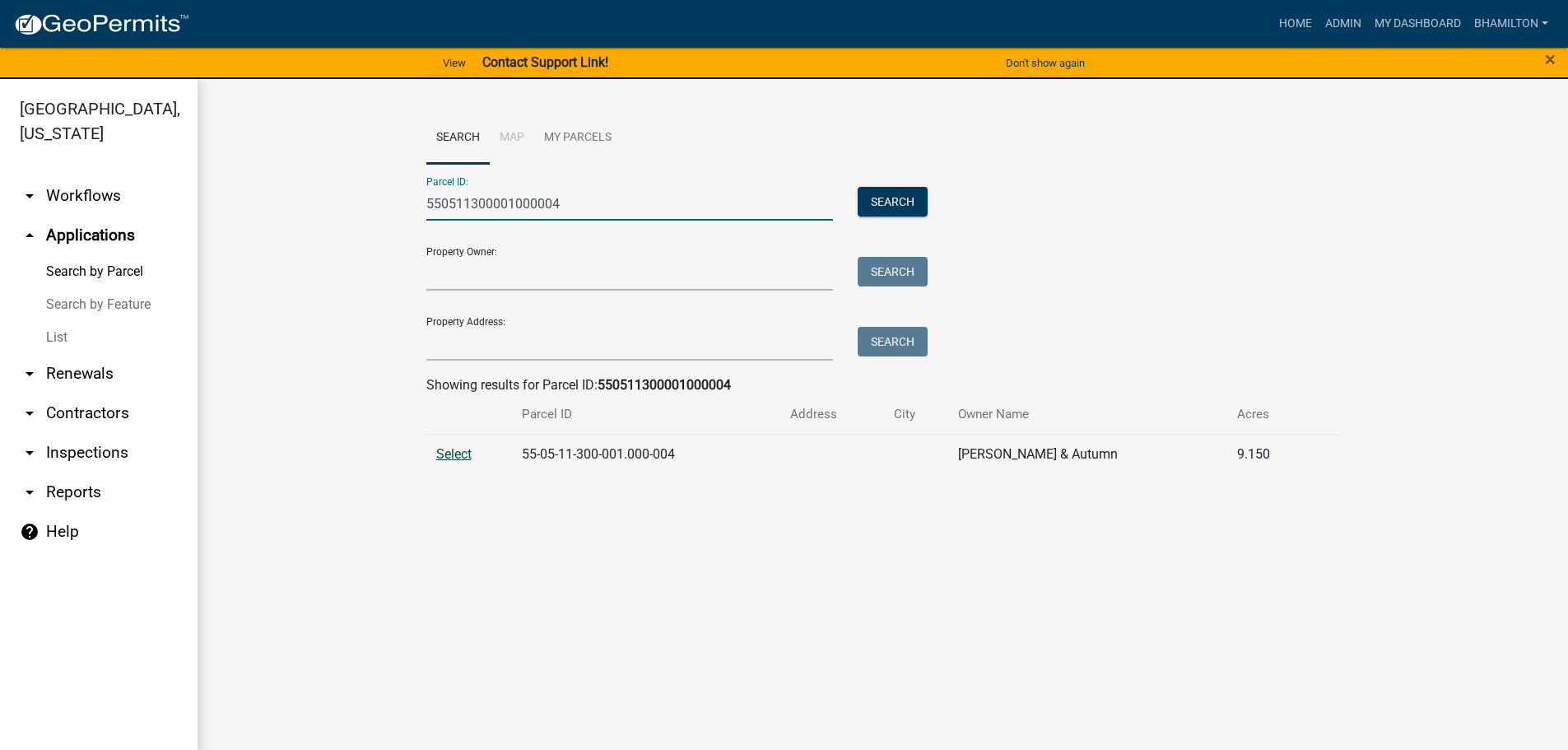
type input "550511300001000004"
click at [454, 452] on span "Select" at bounding box center [454, 453] width 36 height 16
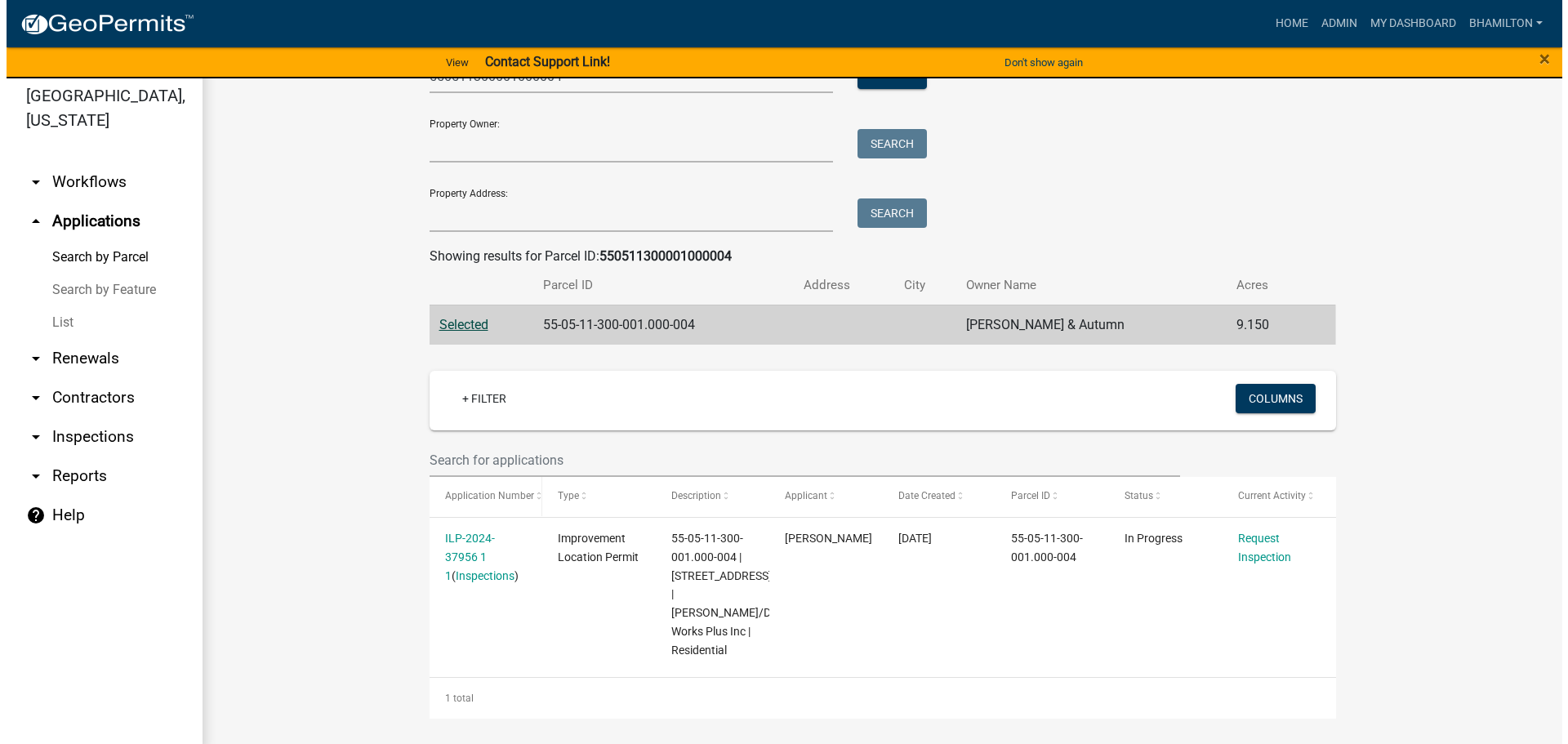
scroll to position [20, 0]
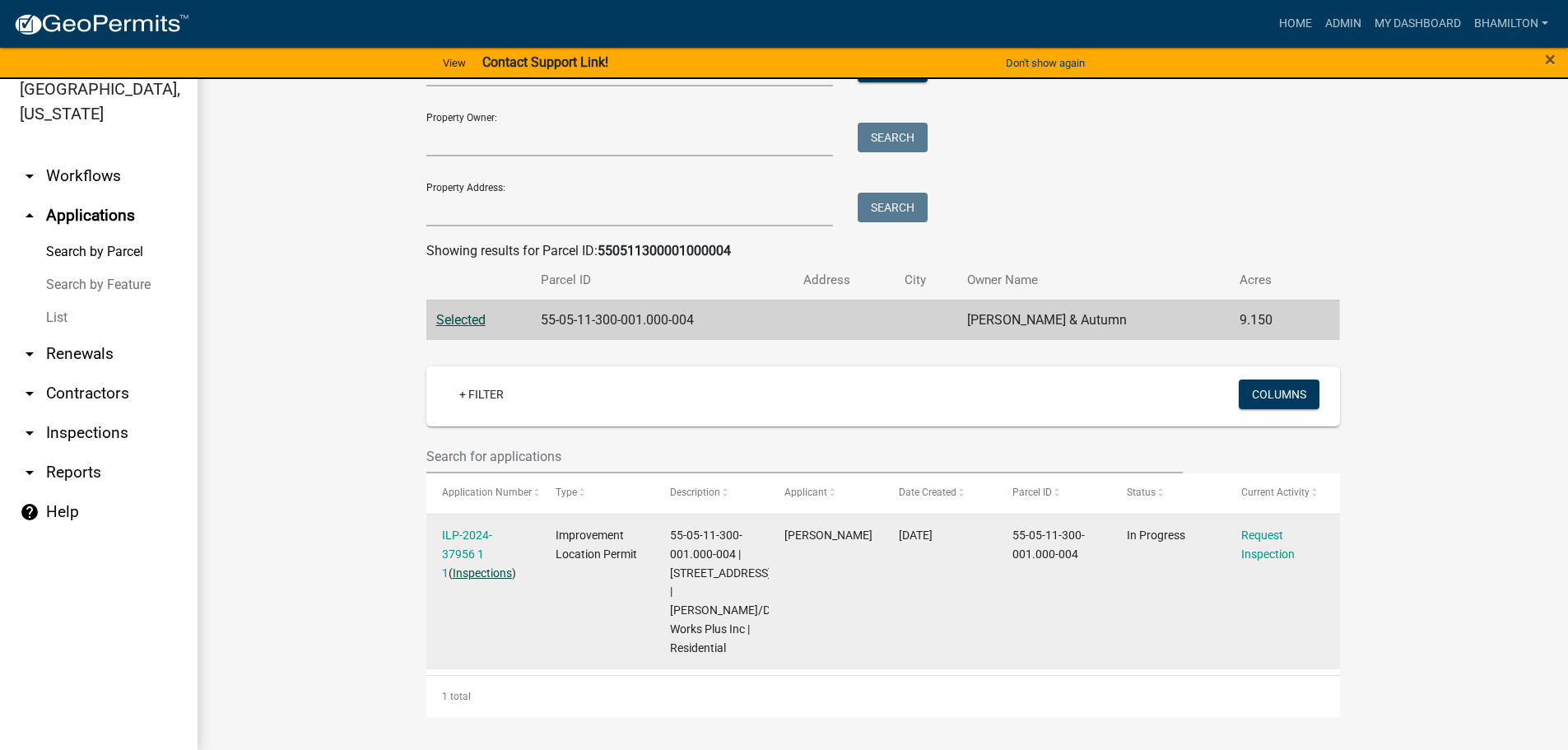
click at [460, 574] on link "Inspections" at bounding box center [481, 573] width 59 height 13
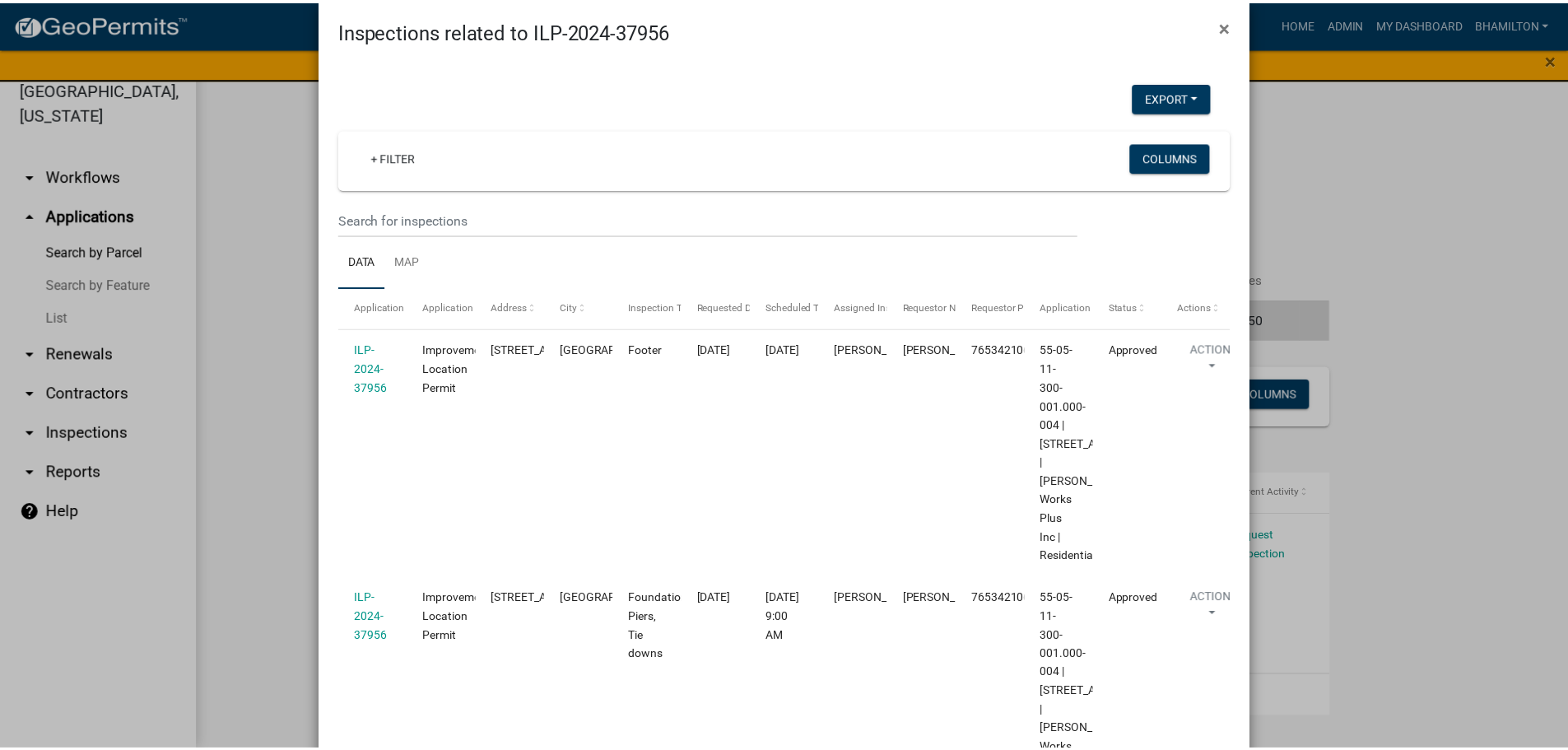
scroll to position [0, 0]
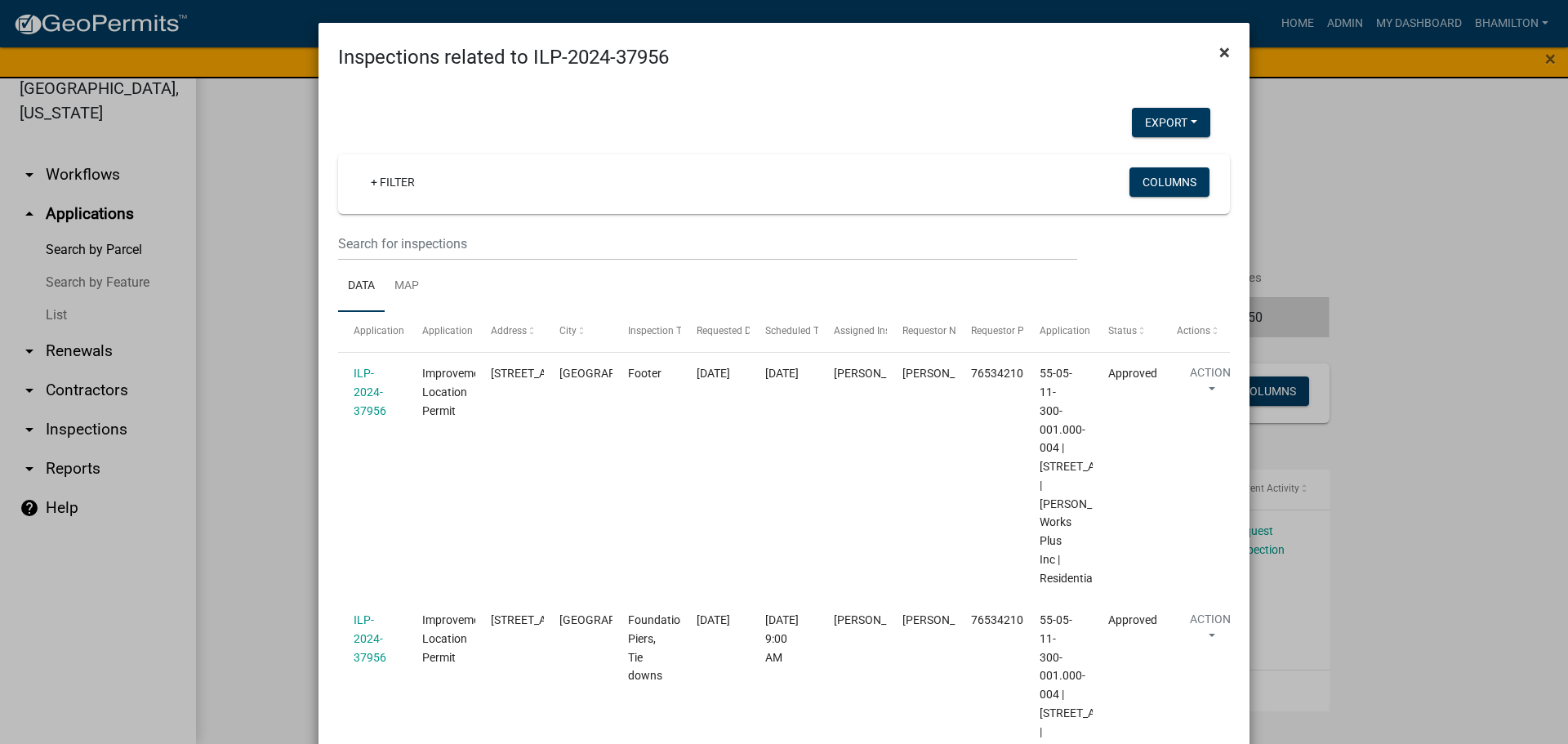
click at [1222, 57] on span "×" at bounding box center [1223, 52] width 10 height 23
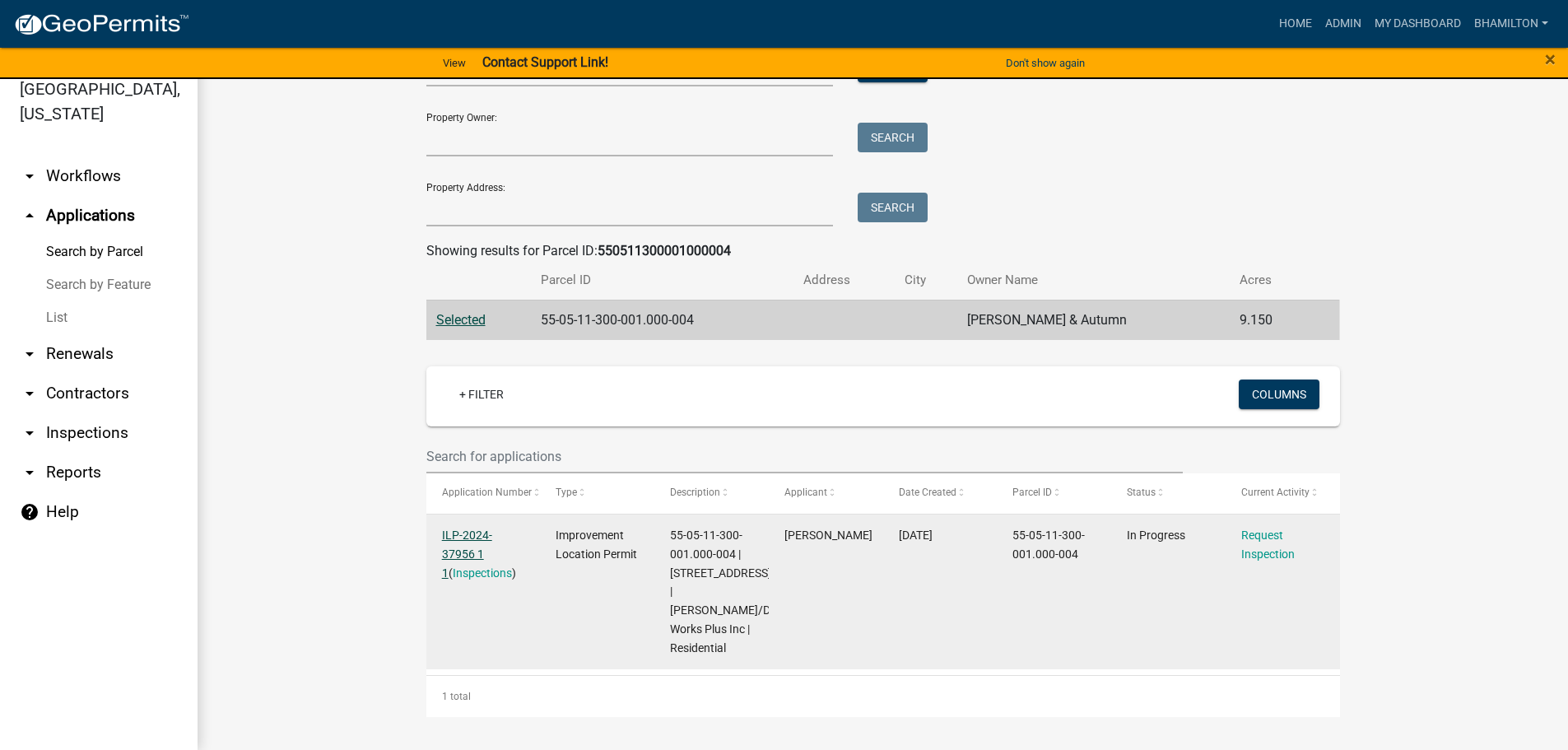
click at [483, 534] on link "ILP-2024-37956 1 1" at bounding box center [466, 554] width 50 height 51
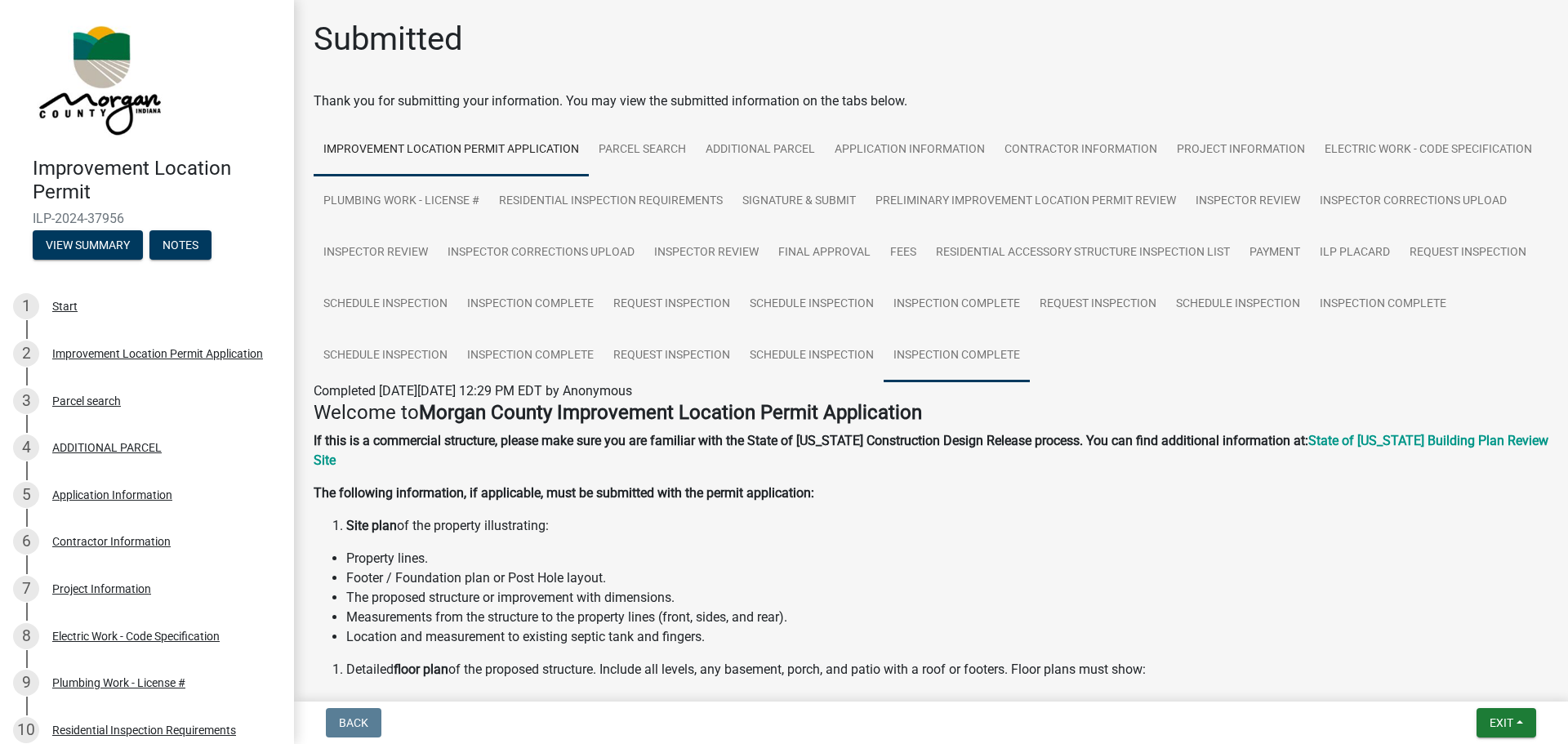
click at [1030, 356] on link "Inspection Complete" at bounding box center [956, 356] width 146 height 52
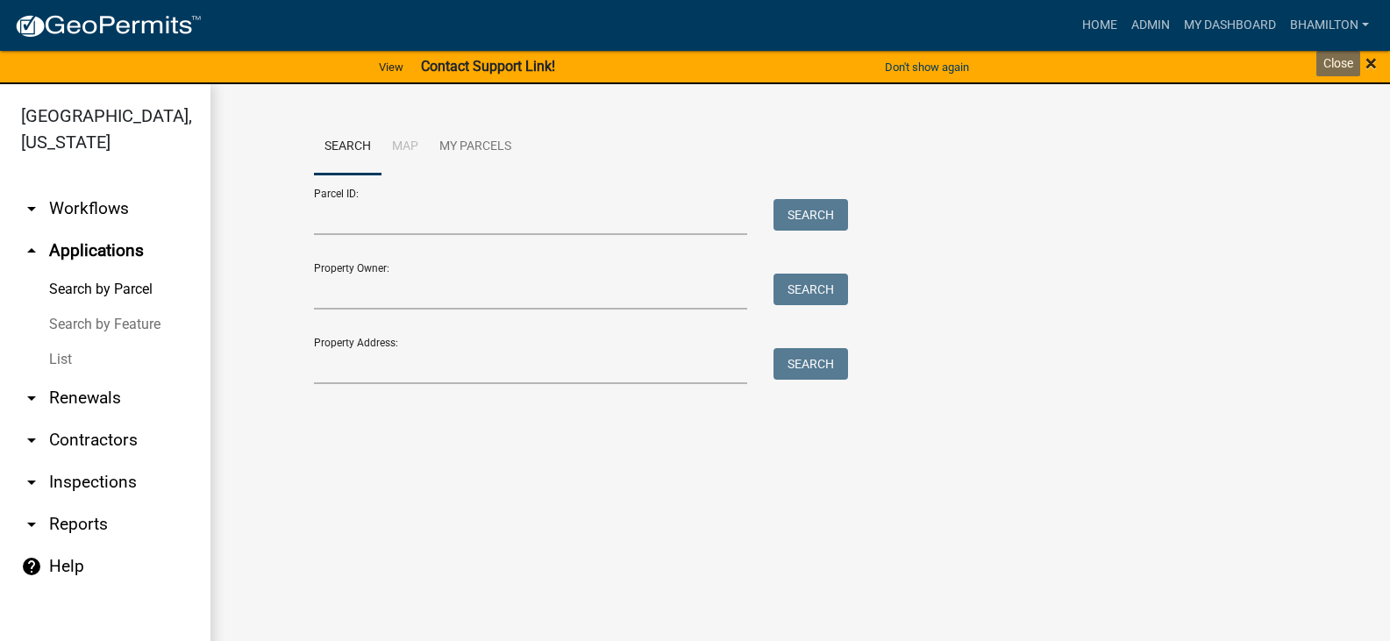
click at [1375, 67] on span "×" at bounding box center [1370, 63] width 11 height 25
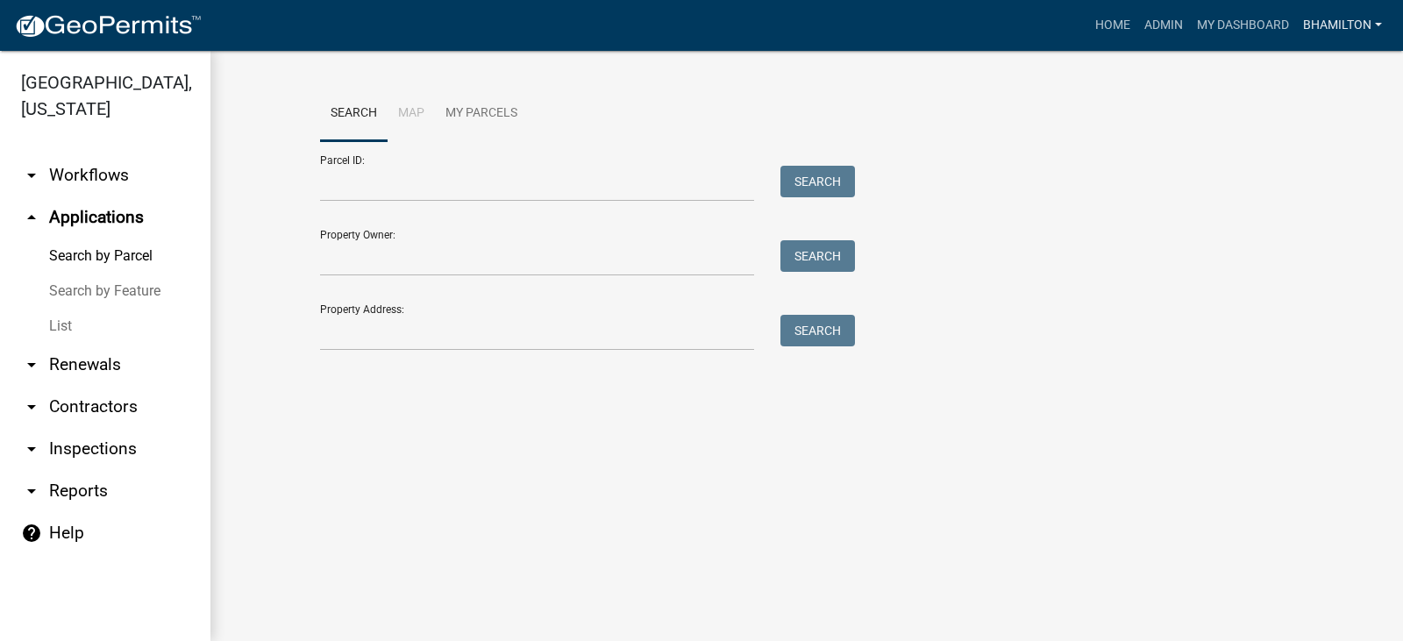
click at [1379, 19] on link "bhamilton" at bounding box center [1342, 25] width 93 height 33
click at [1274, 172] on link "Logout" at bounding box center [1319, 171] width 140 height 42
